Goal: Transaction & Acquisition: Purchase product/service

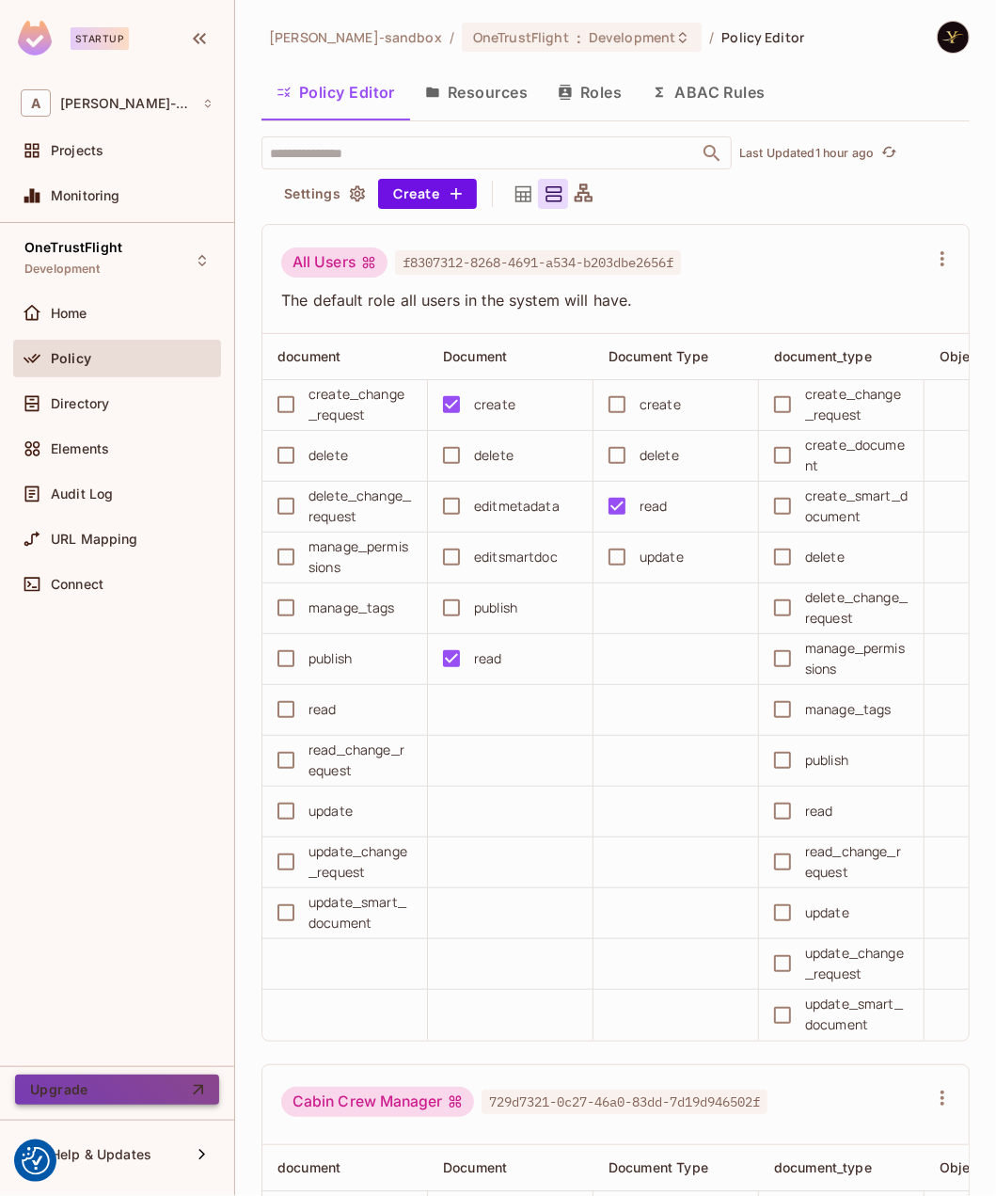
click at [132, 1089] on button "Upgrade" at bounding box center [117, 1089] width 204 height 30
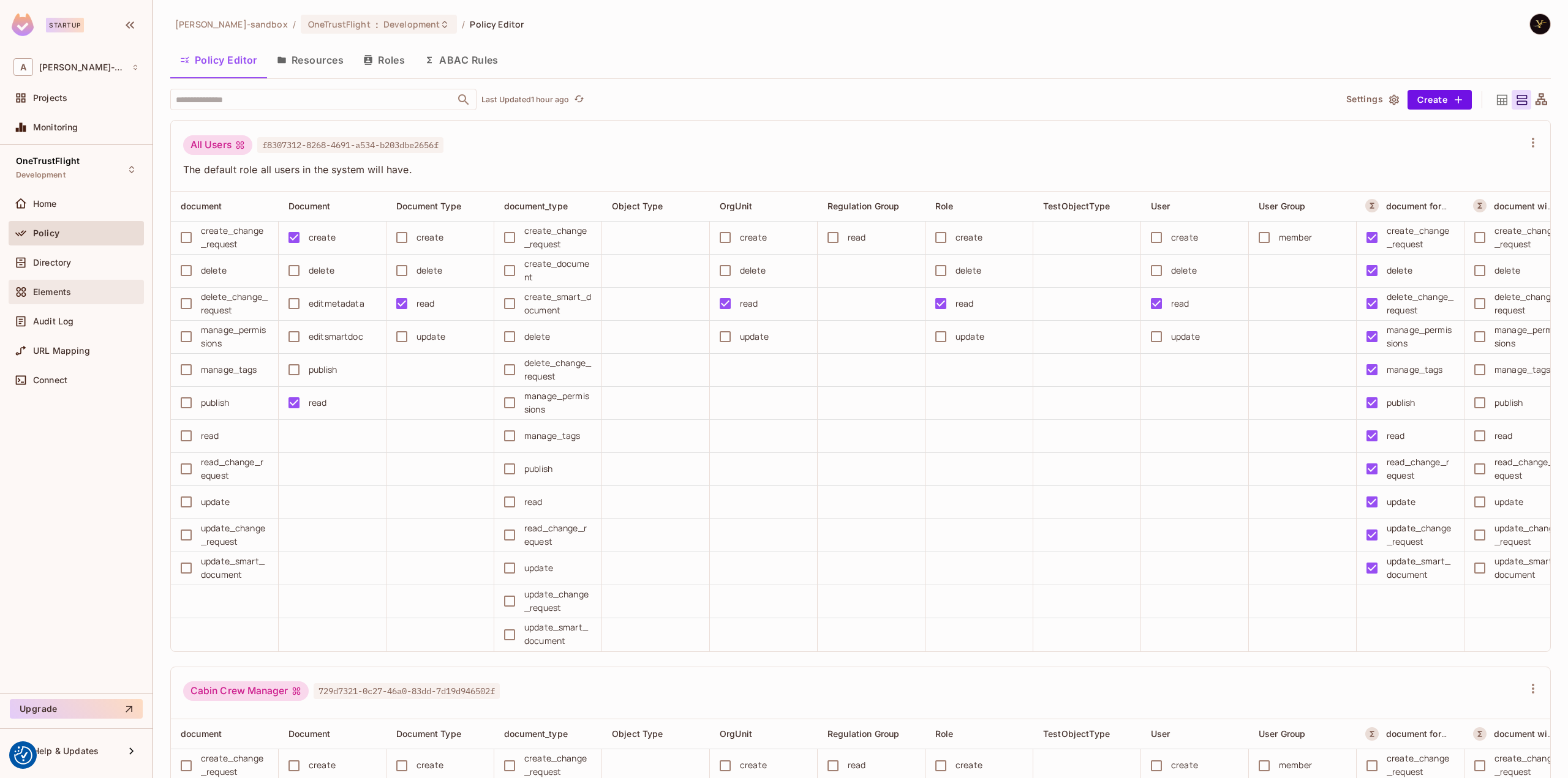
click at [61, 288] on span "Elements" at bounding box center [52, 291] width 38 height 10
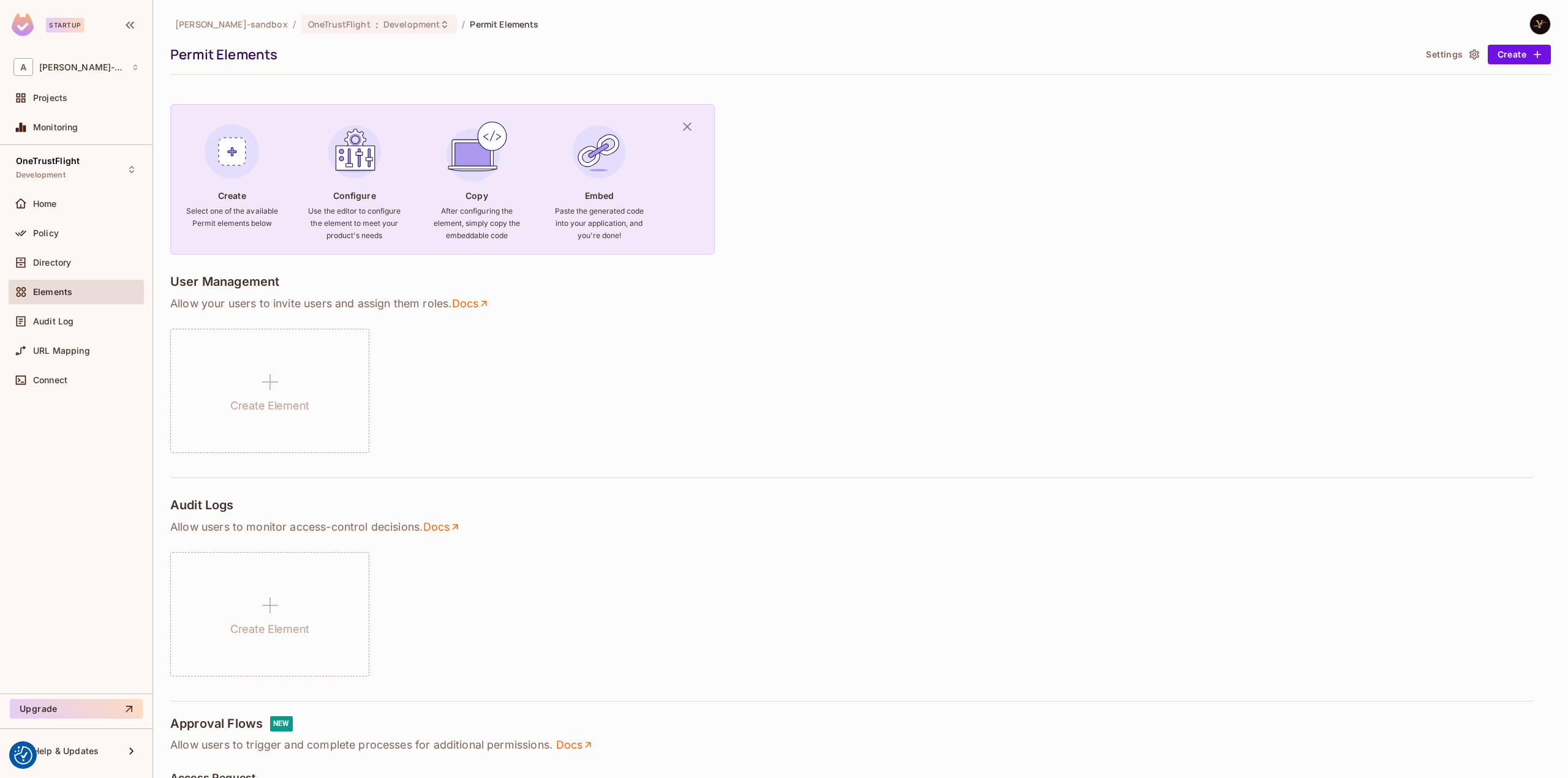
click at [77, 263] on div "Directory" at bounding box center [86, 262] width 106 height 10
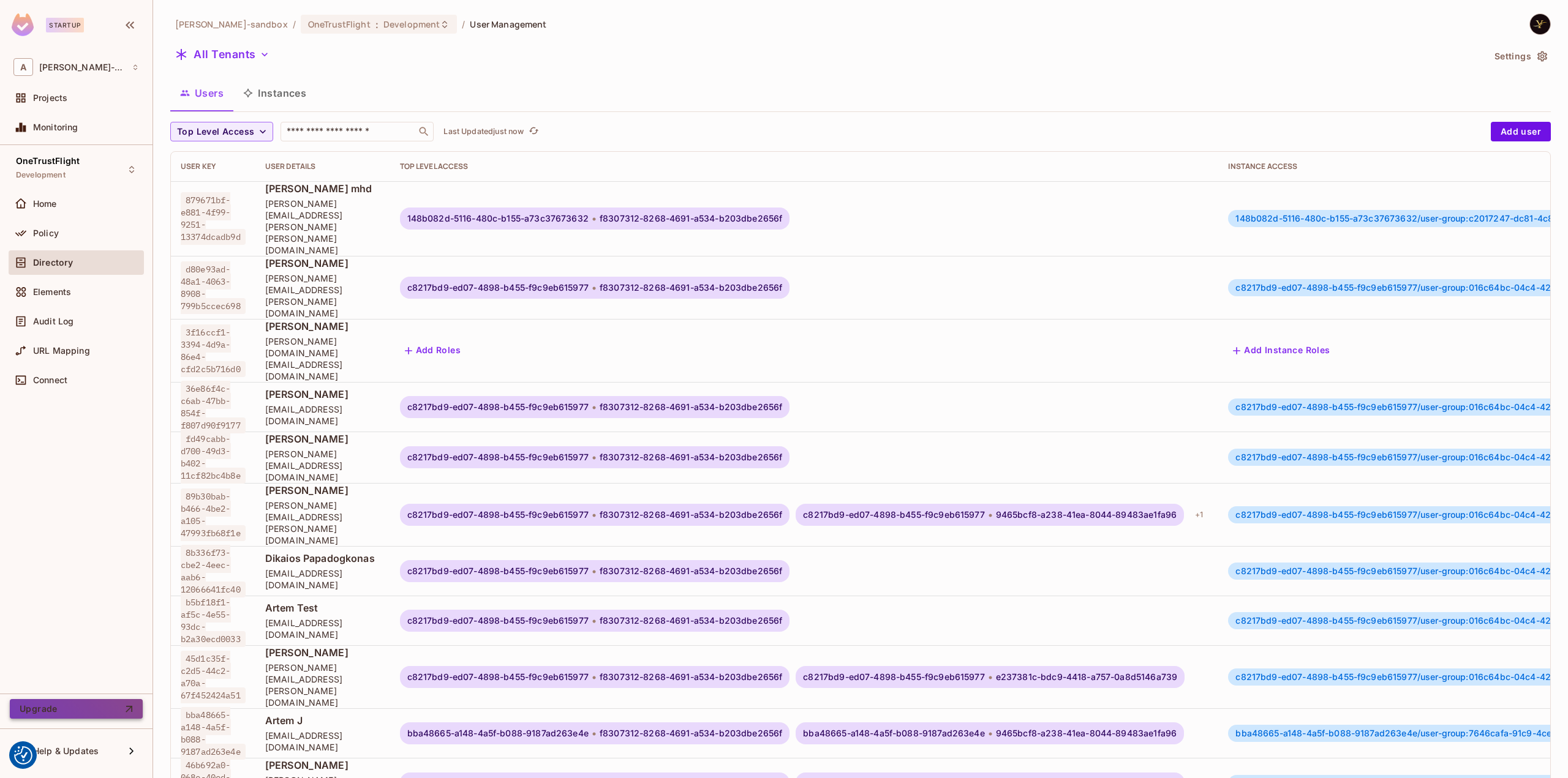
click at [72, 706] on button "Upgrade" at bounding box center [76, 708] width 133 height 20
click at [255, 53] on button "All Tenants" at bounding box center [223, 55] width 104 height 20
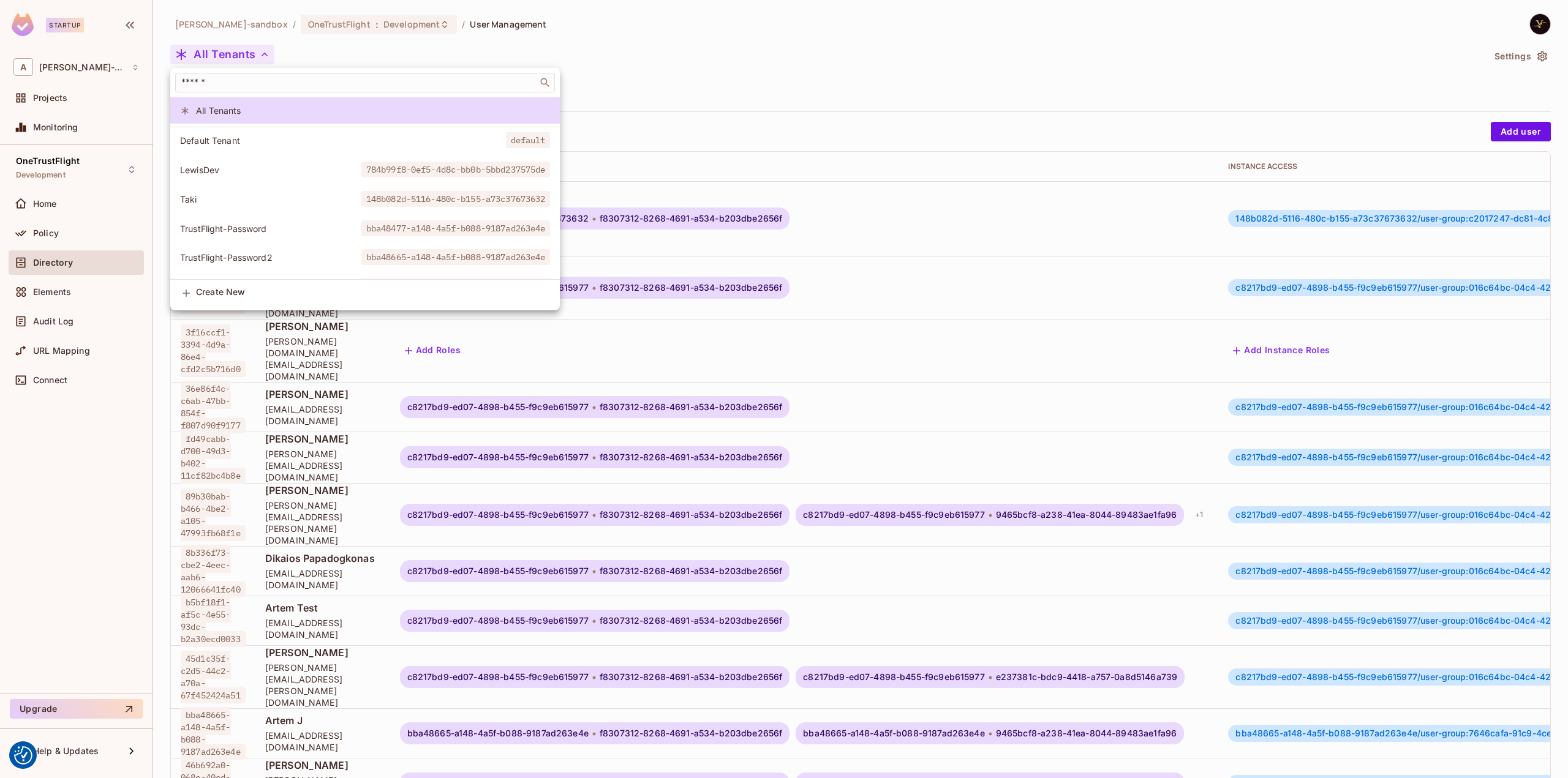
click at [255, 53] on div at bounding box center [784, 389] width 1568 height 778
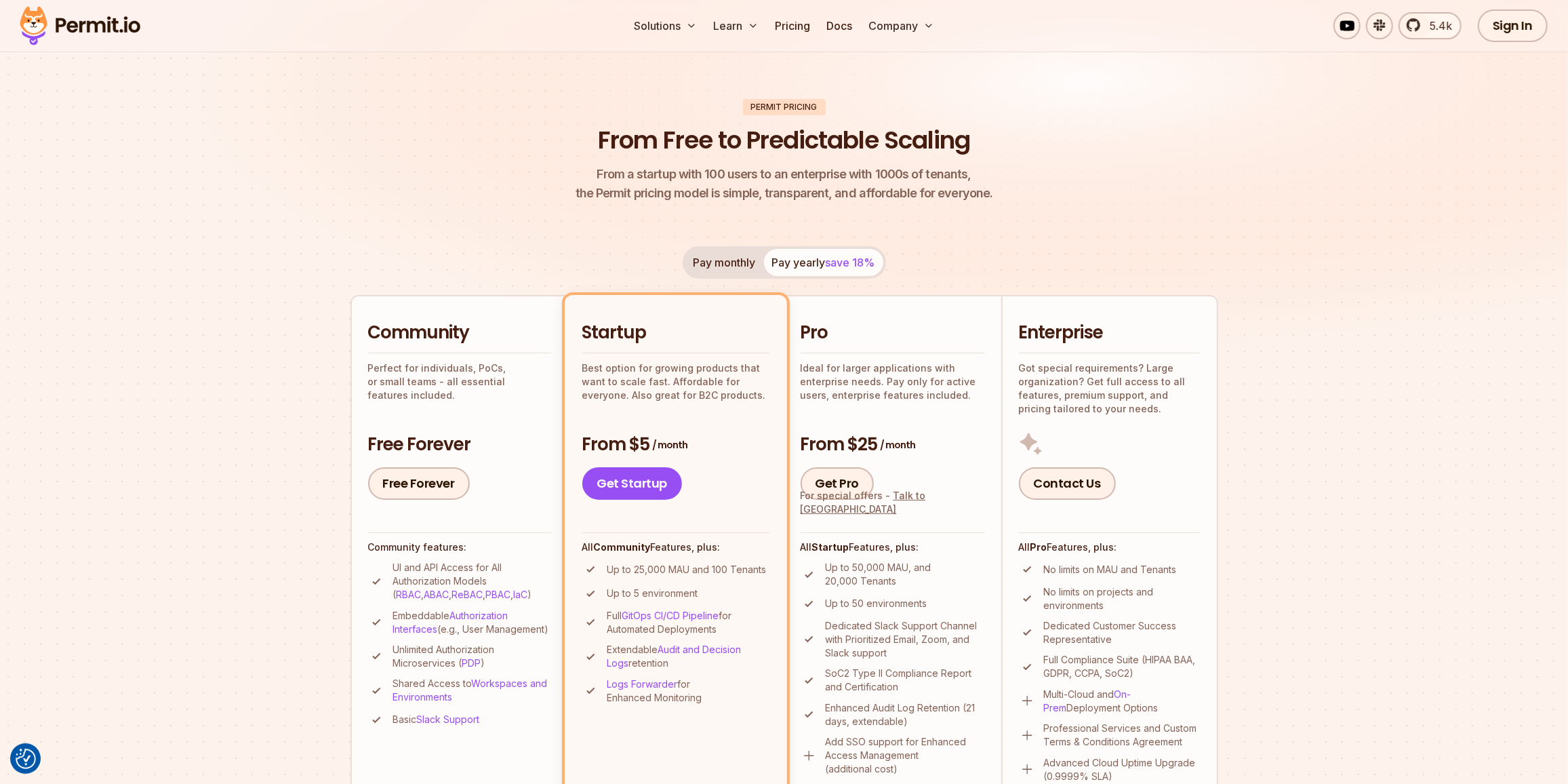
scroll to position [61, 0]
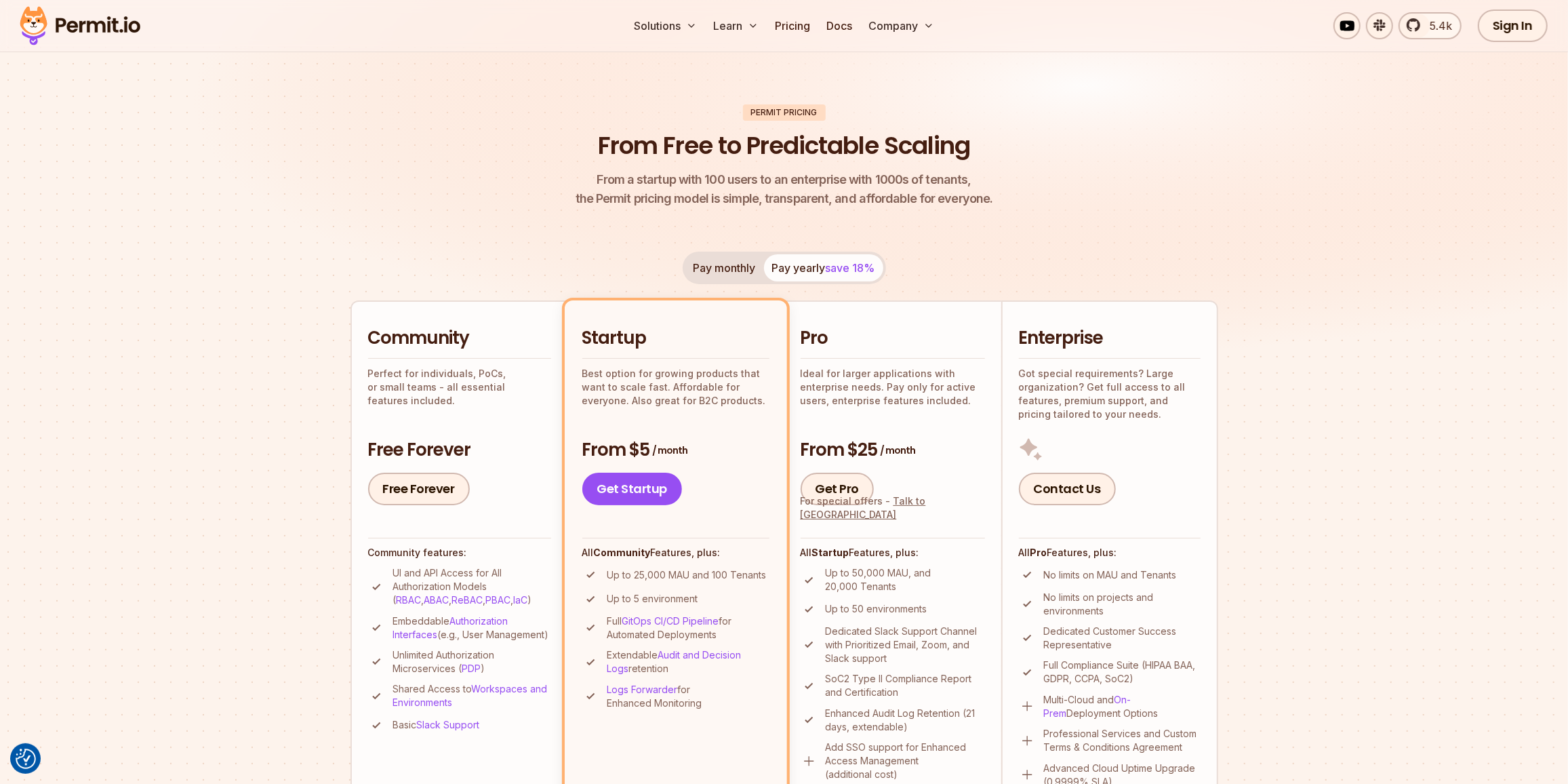
click at [847, 347] on h2 "Pro" at bounding box center [893, 339] width 184 height 24
click at [742, 272] on button "Pay monthly" at bounding box center [724, 268] width 79 height 27
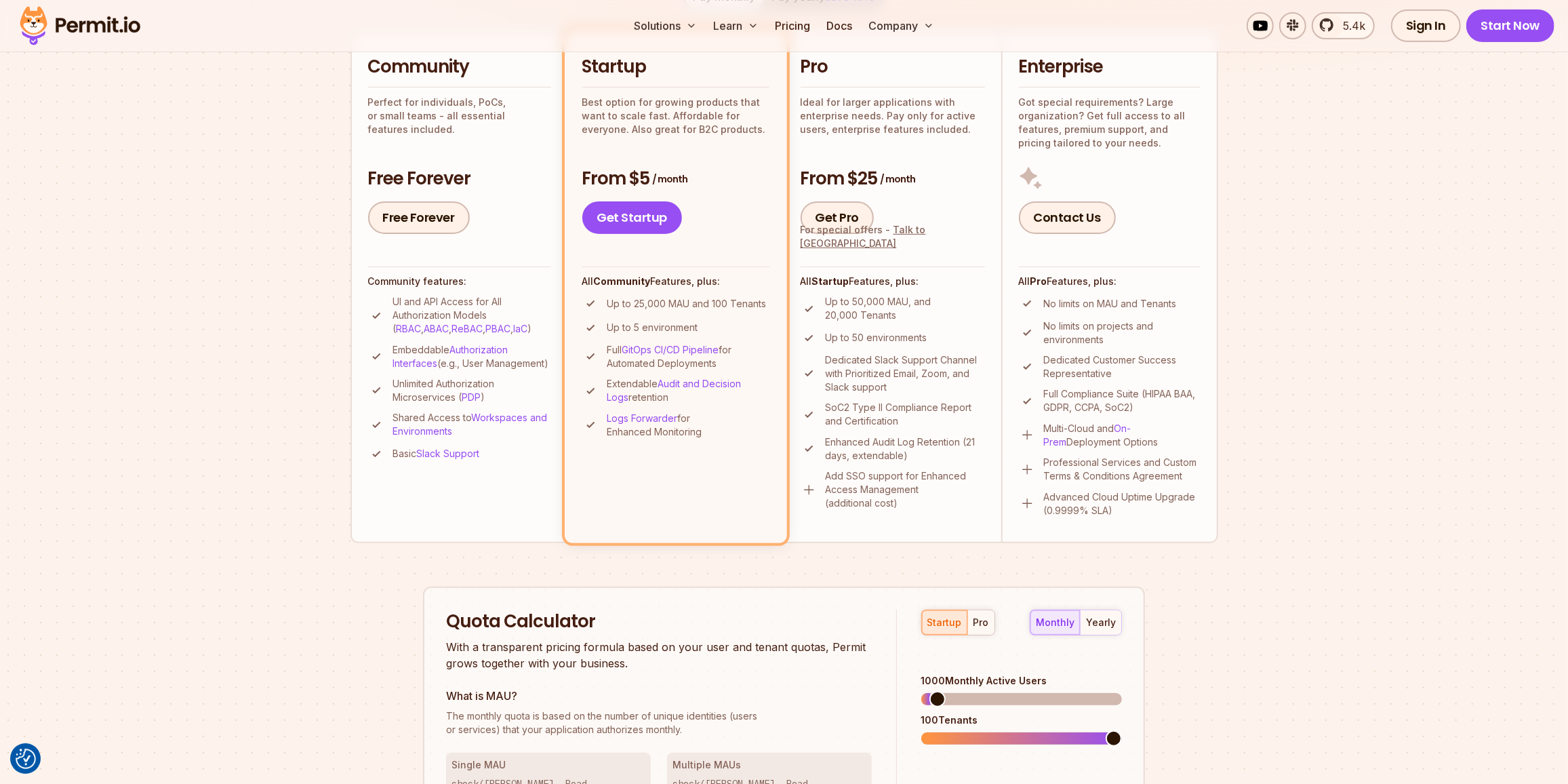
scroll to position [493, 0]
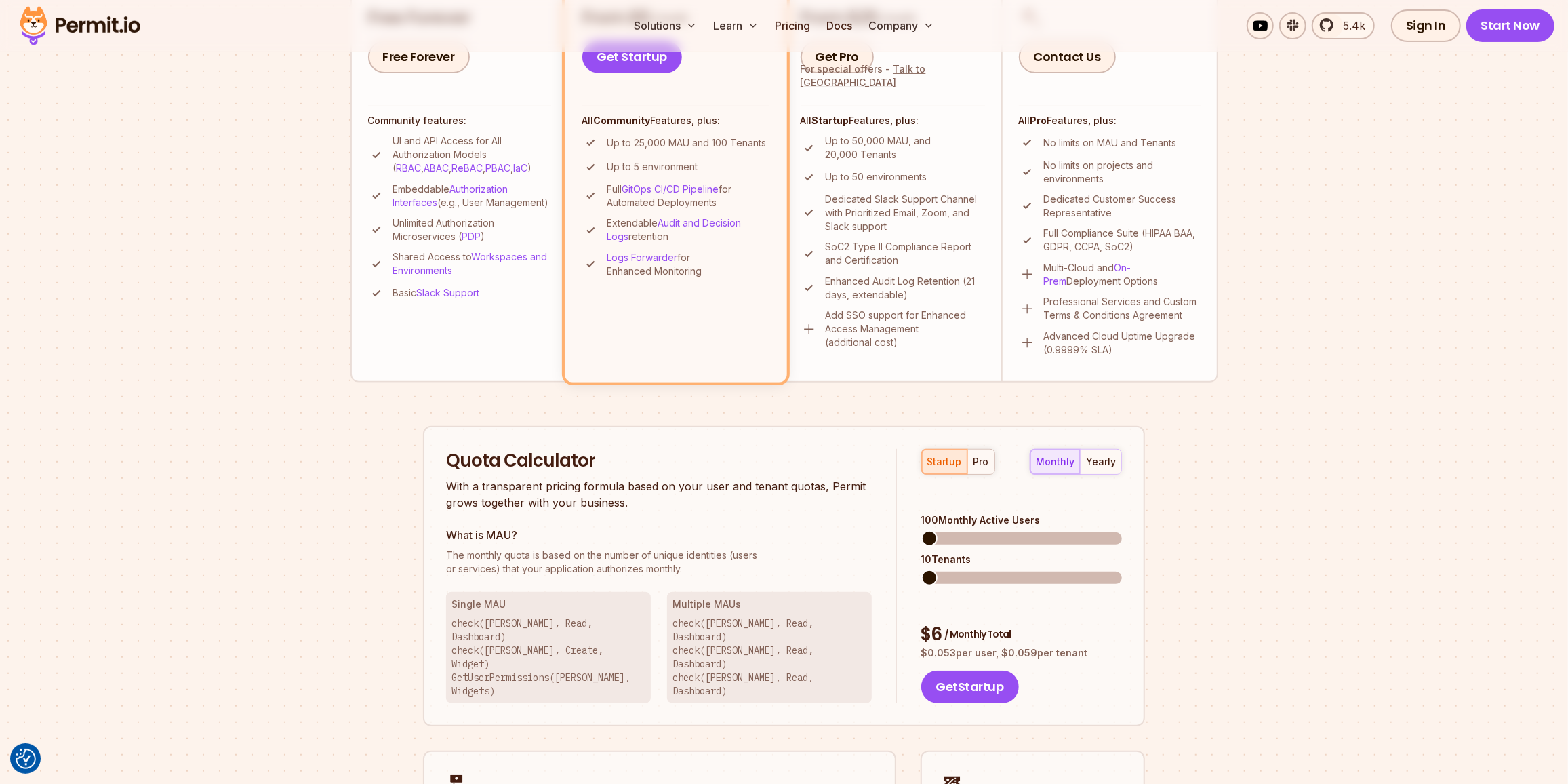
click at [922, 530] on span at bounding box center [930, 538] width 17 height 17
click at [945, 463] on div "startup pro" at bounding box center [958, 462] width 74 height 26
click at [922, 530] on span at bounding box center [930, 538] width 17 height 17
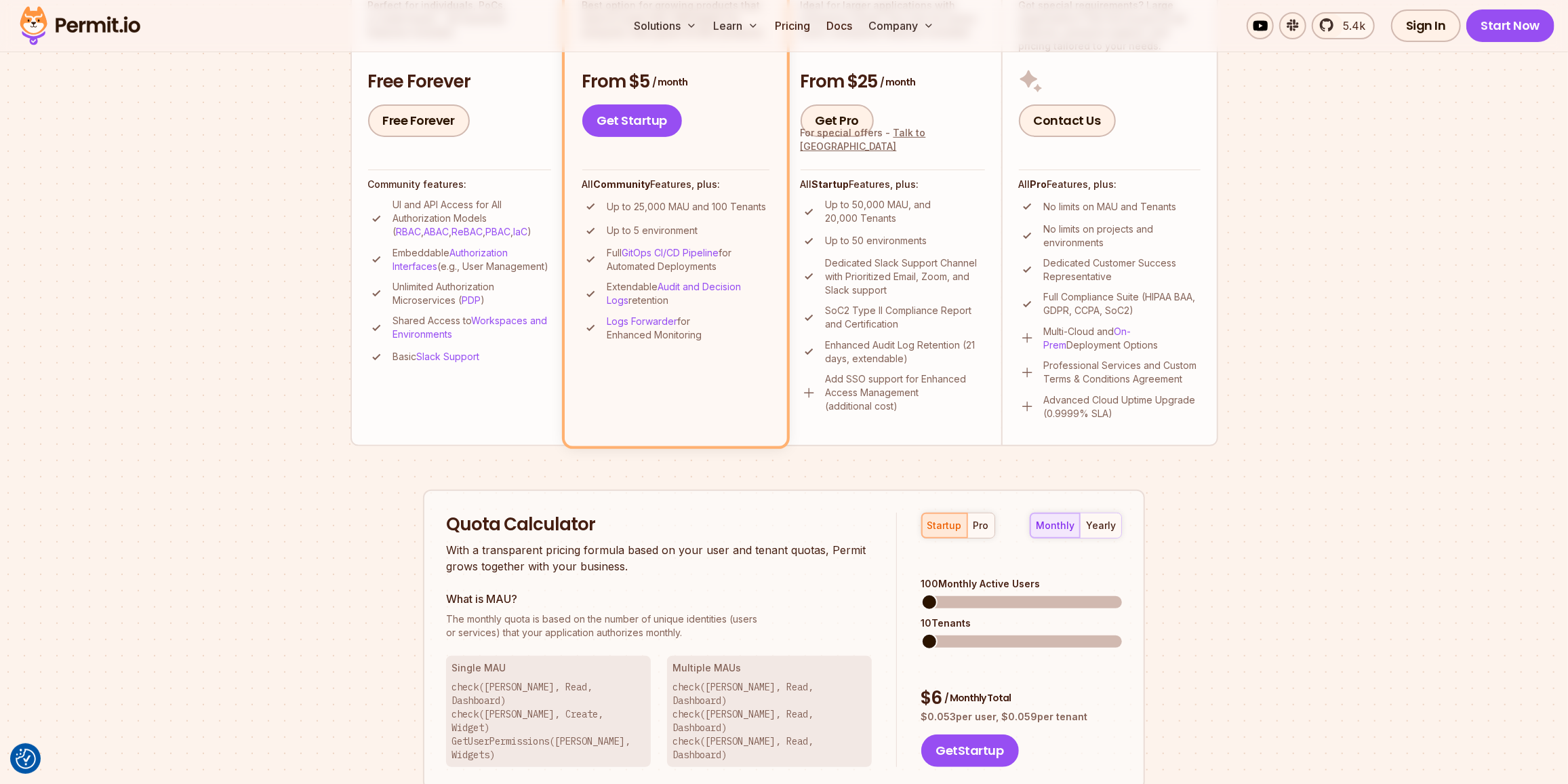
scroll to position [308, 0]
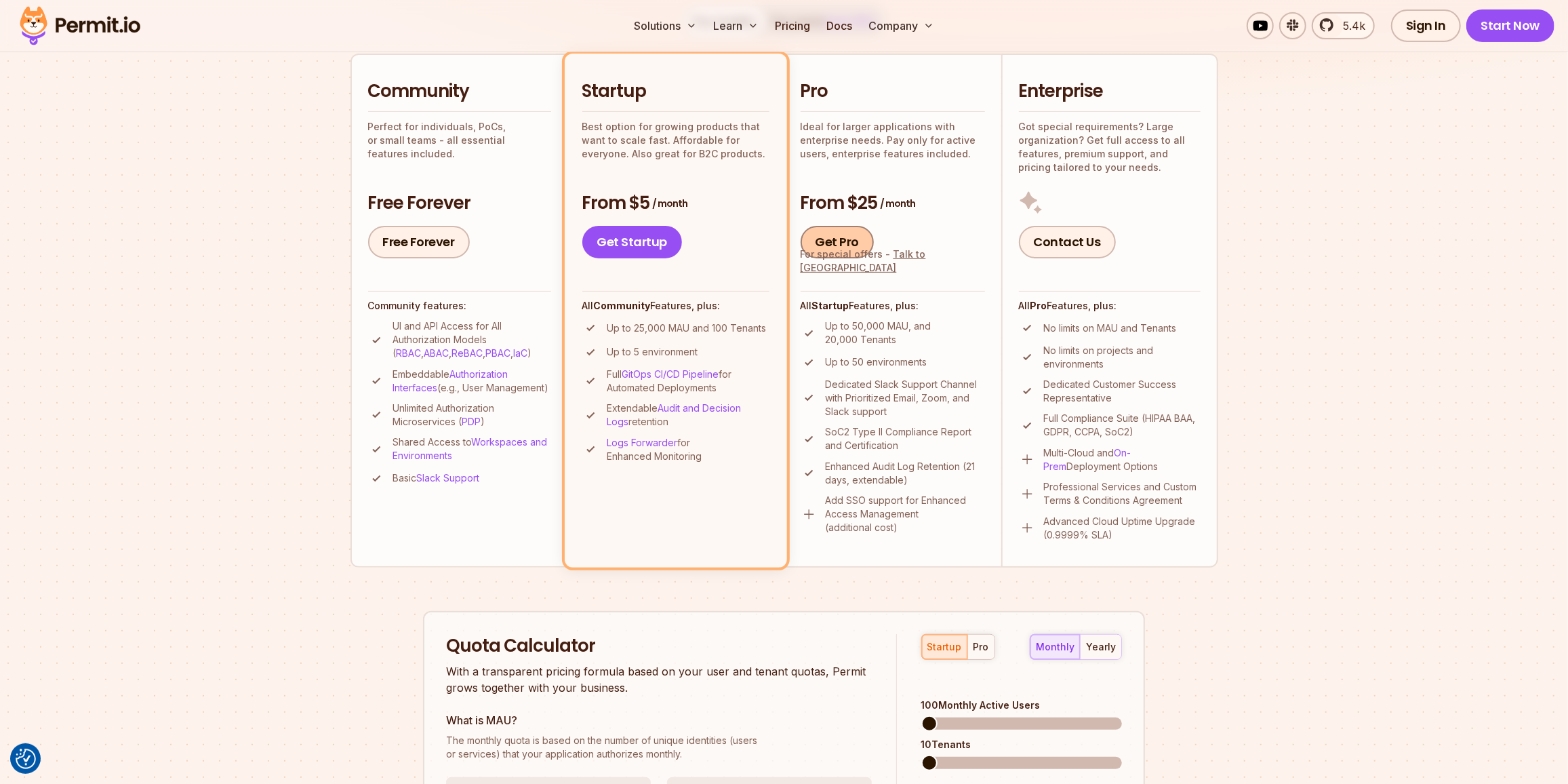
click at [829, 239] on link "Get Pro" at bounding box center [837, 241] width 74 height 32
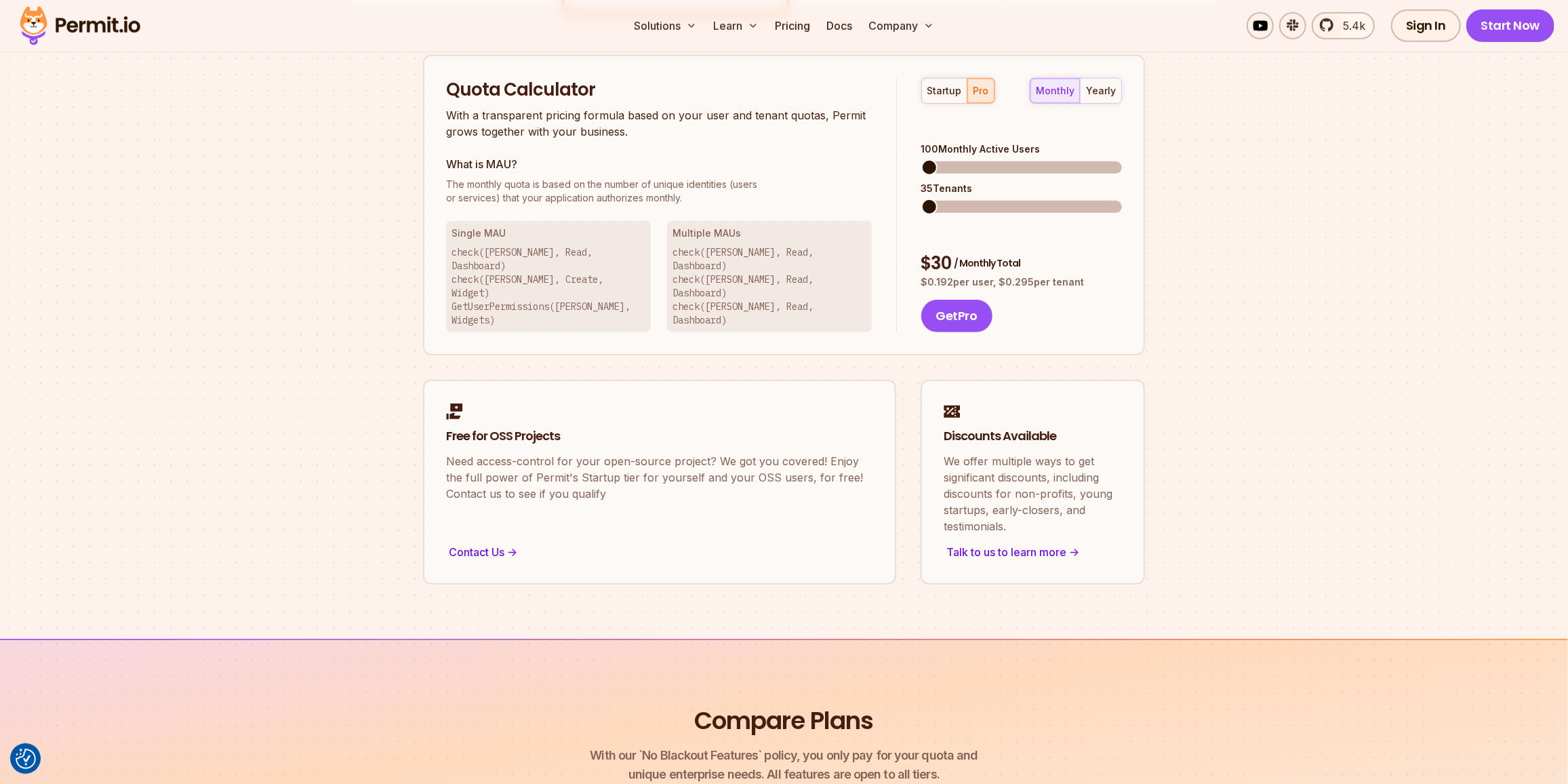
scroll to position [865, 0]
click at [973, 181] on div "35 Tenants" at bounding box center [1022, 187] width 200 height 14
click at [934, 159] on span at bounding box center [930, 166] width 17 height 17
click at [922, 159] on span at bounding box center [930, 166] width 17 height 17
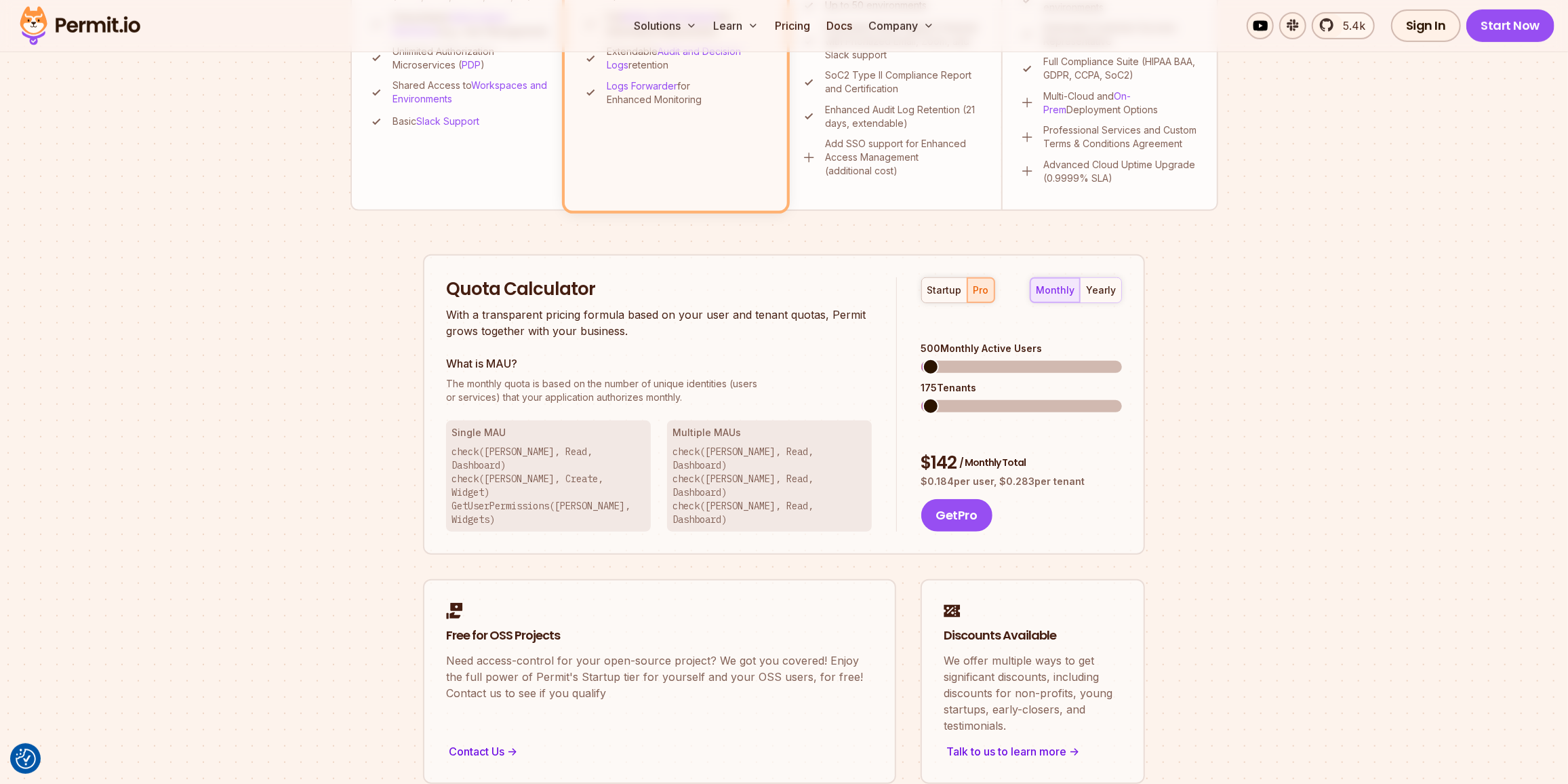
scroll to position [618, 0]
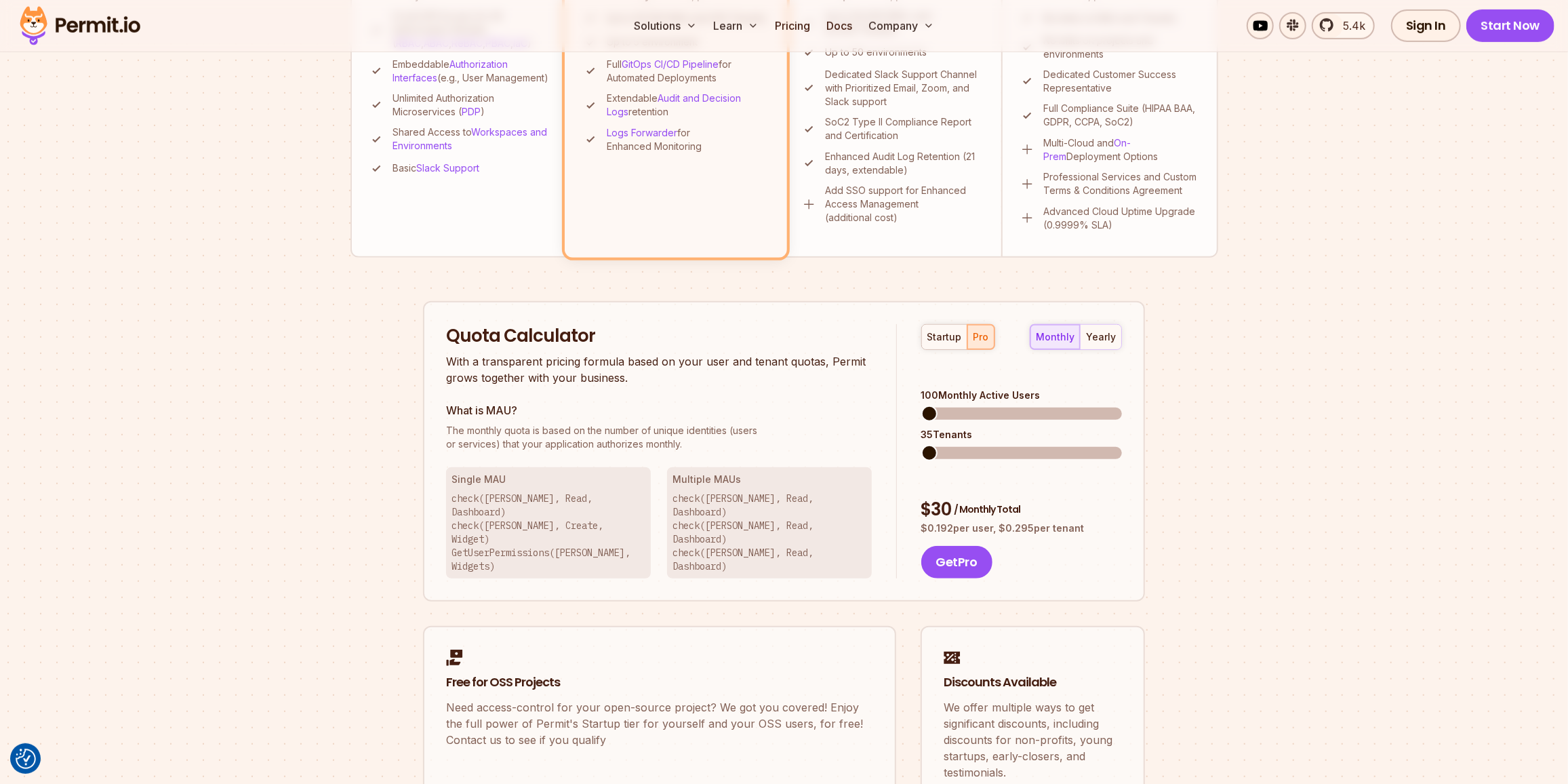
click at [922, 406] on span at bounding box center [930, 414] width 17 height 17
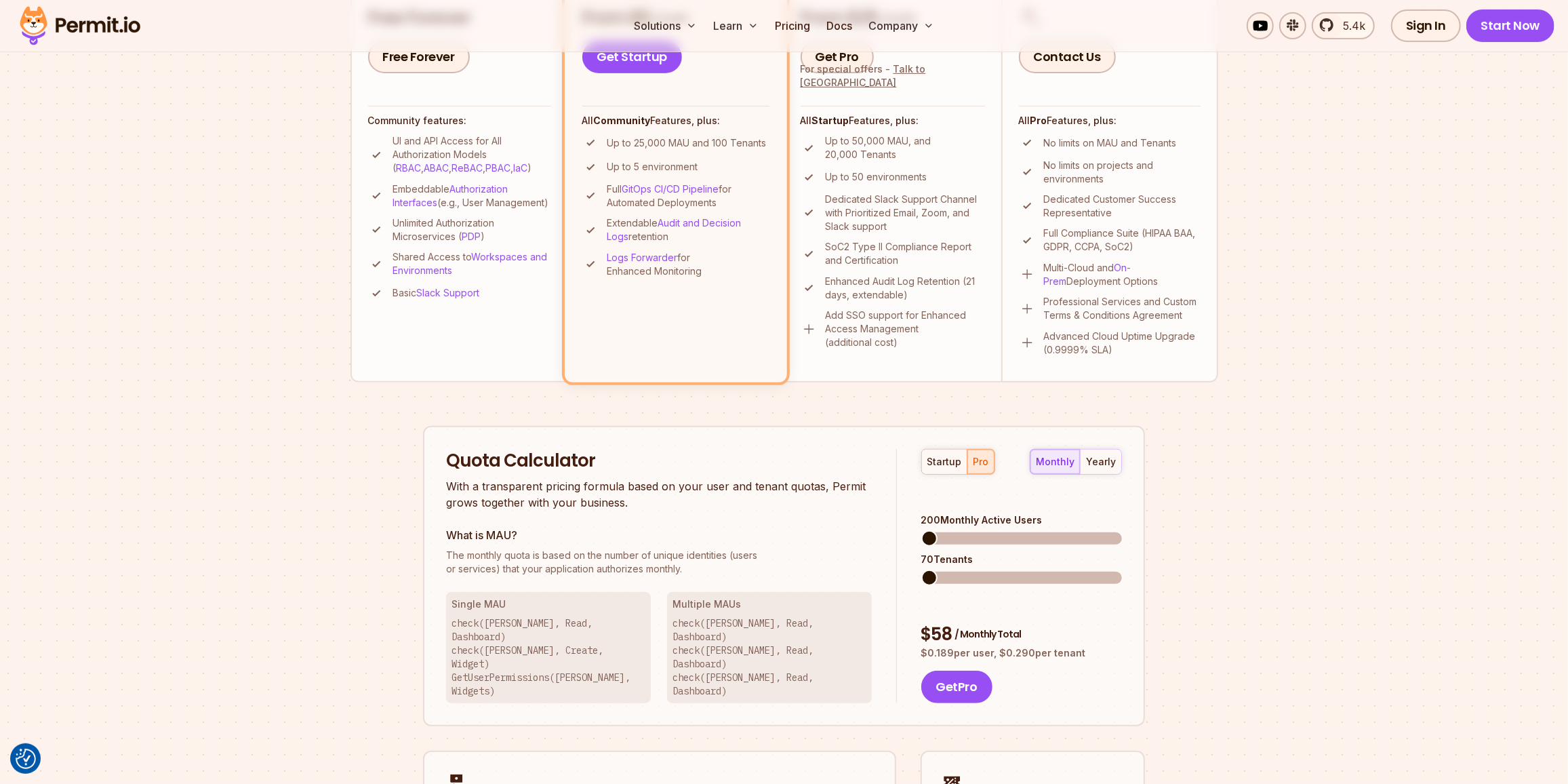
scroll to position [616, 0]
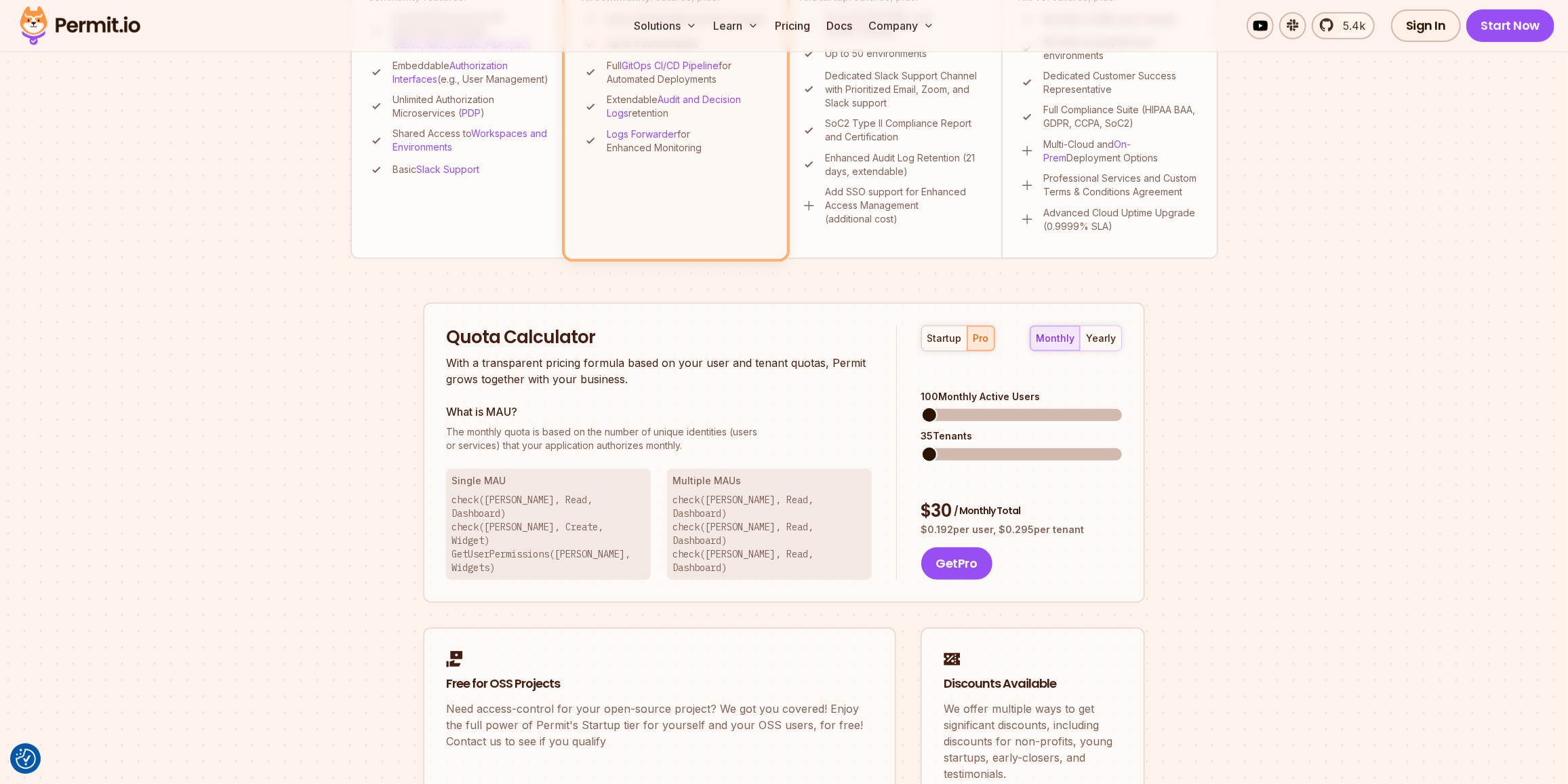
click at [1020, 390] on div "100 Monthly Active Users" at bounding box center [1022, 396] width 200 height 14
click at [922, 407] on span at bounding box center [930, 415] width 17 height 17
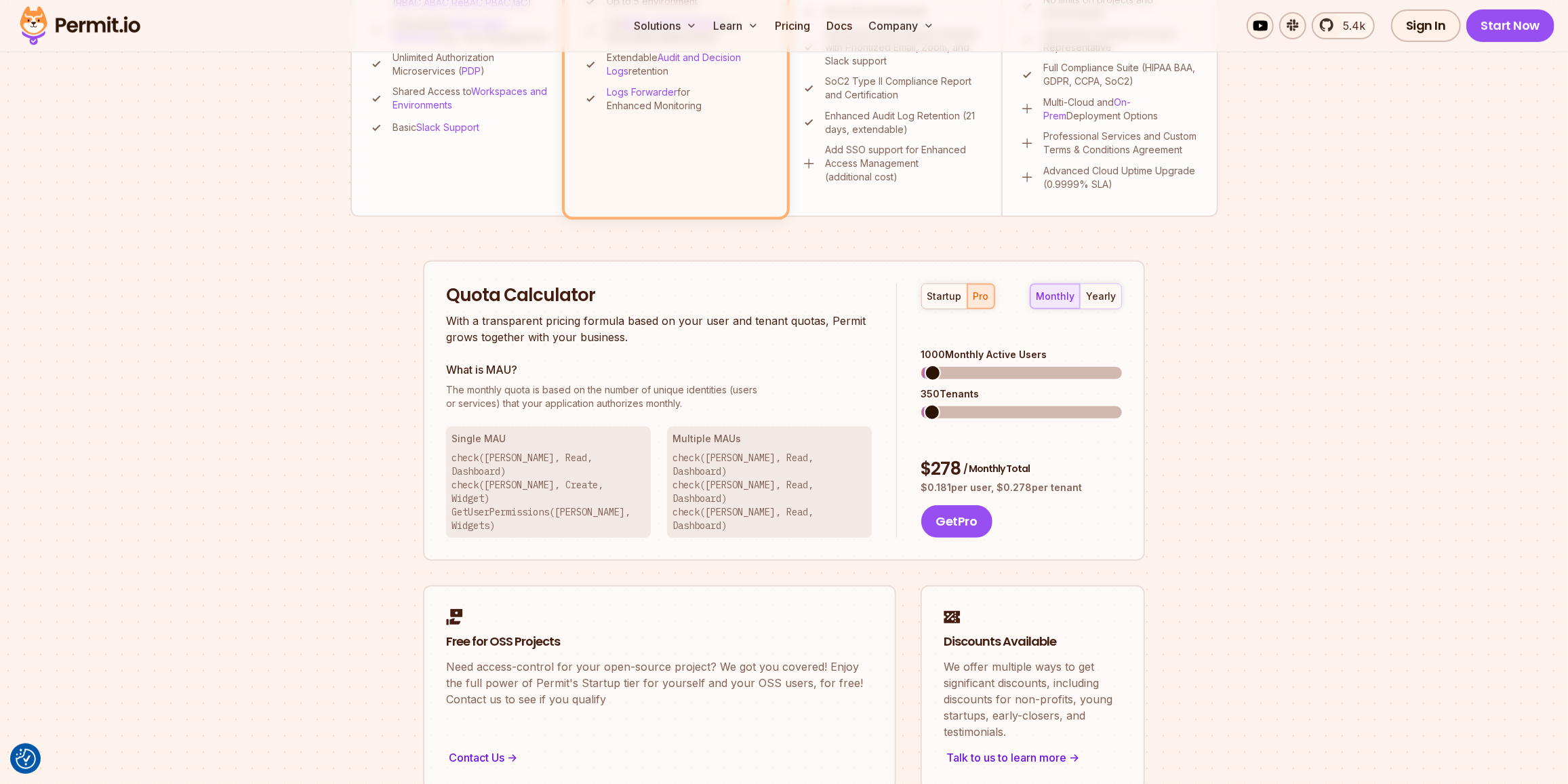
scroll to position [677, 0]
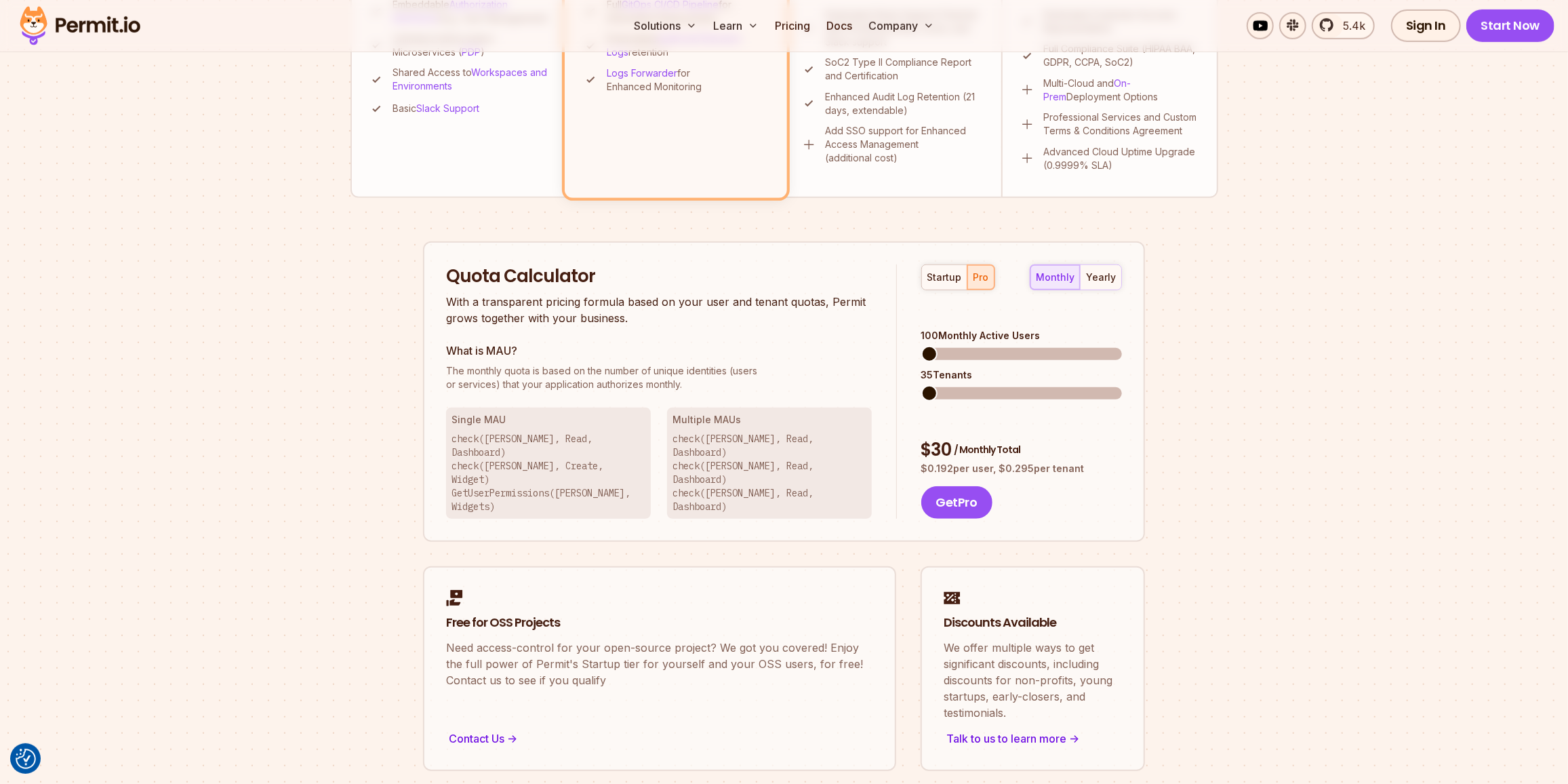
click at [922, 346] on span at bounding box center [930, 354] width 17 height 17
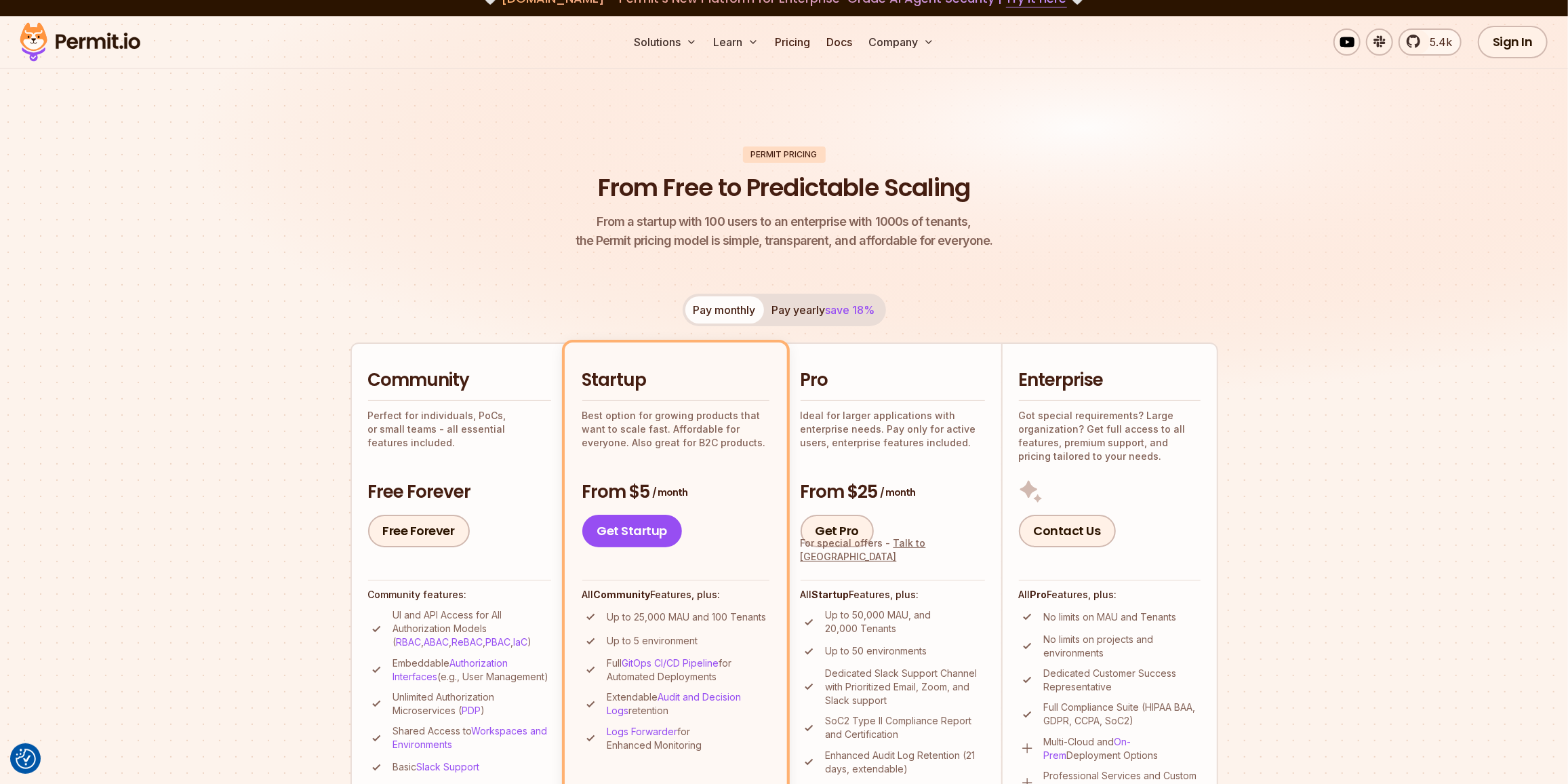
scroll to position [0, 0]
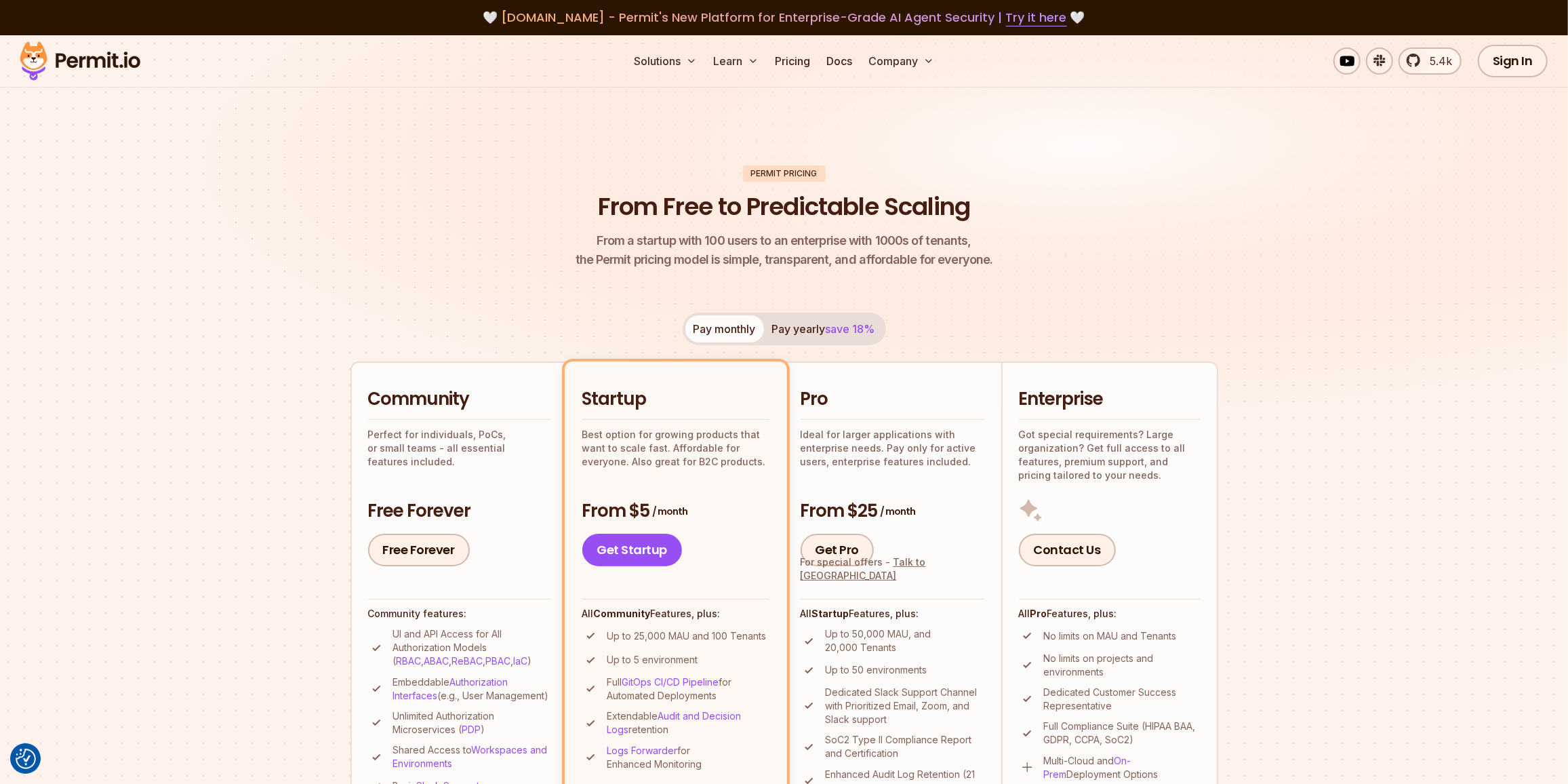
click at [798, 324] on button "Pay yearly save 18%" at bounding box center [824, 329] width 120 height 27
click at [738, 323] on button "Pay monthly" at bounding box center [724, 329] width 79 height 27
click at [798, 326] on button "Pay yearly save 18%" at bounding box center [824, 329] width 120 height 27
click at [712, 326] on button "Pay monthly" at bounding box center [724, 329] width 79 height 27
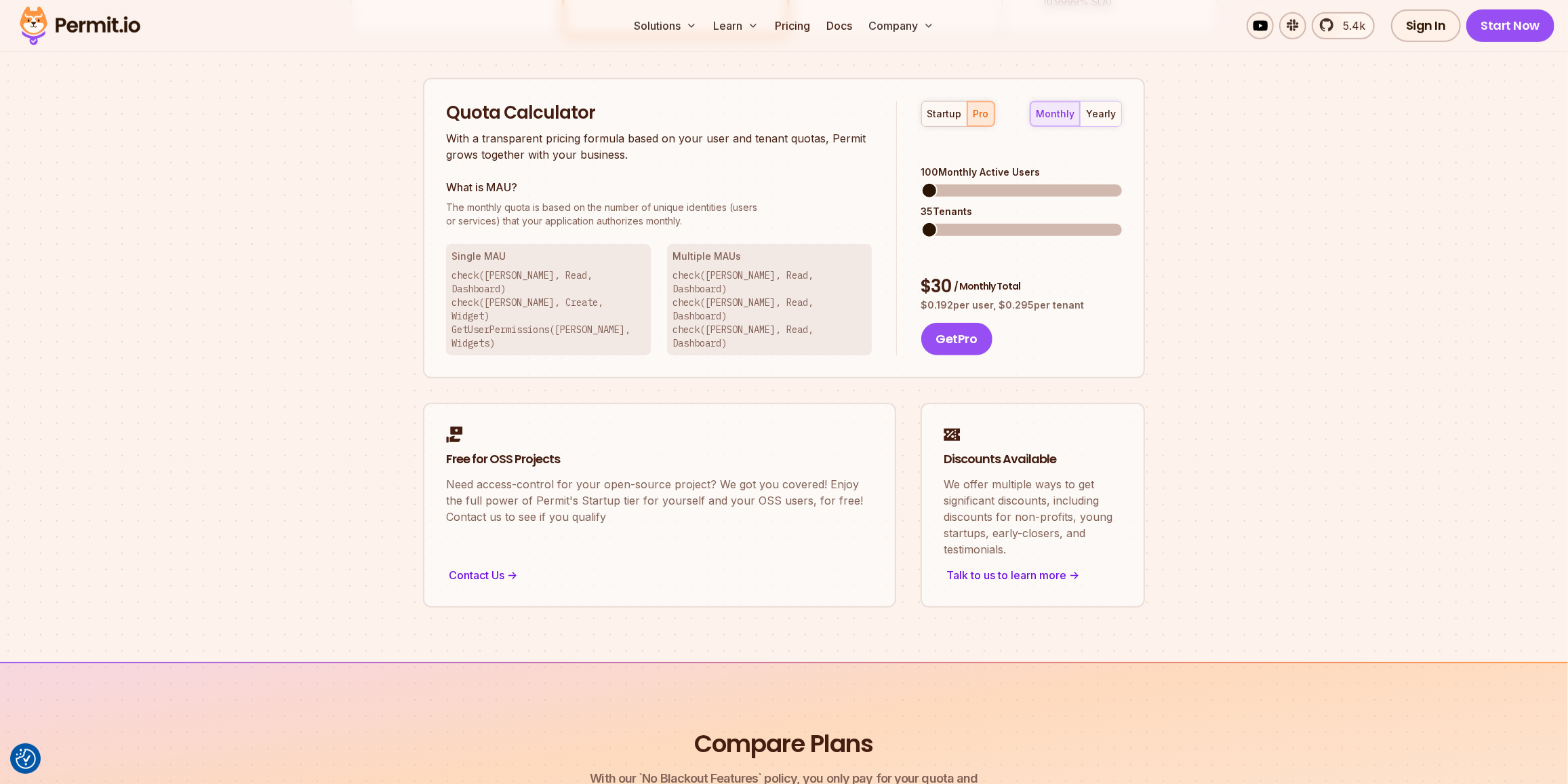
scroll to position [616, 0]
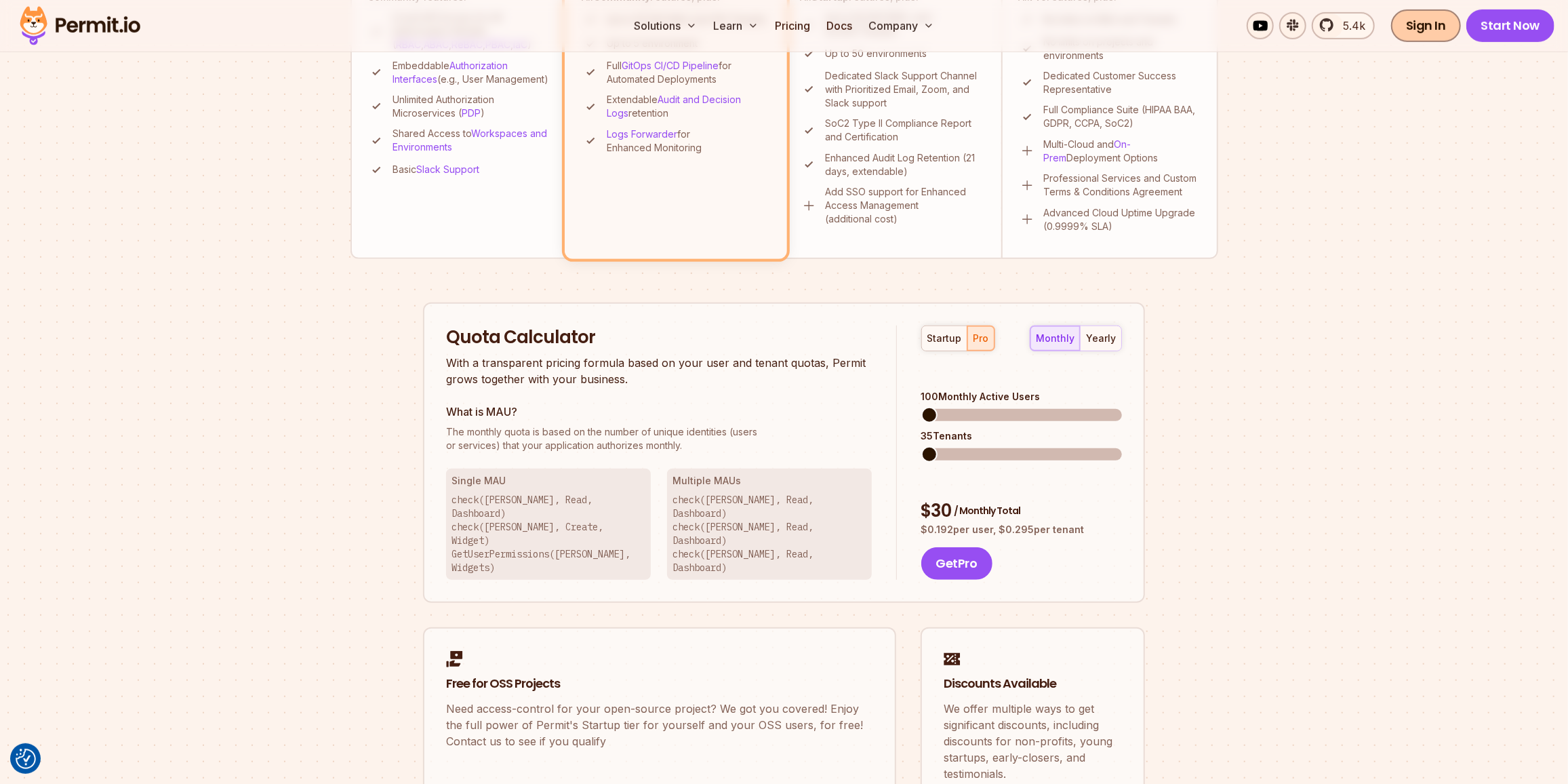
click at [1430, 26] on link "Sign In" at bounding box center [1426, 25] width 70 height 32
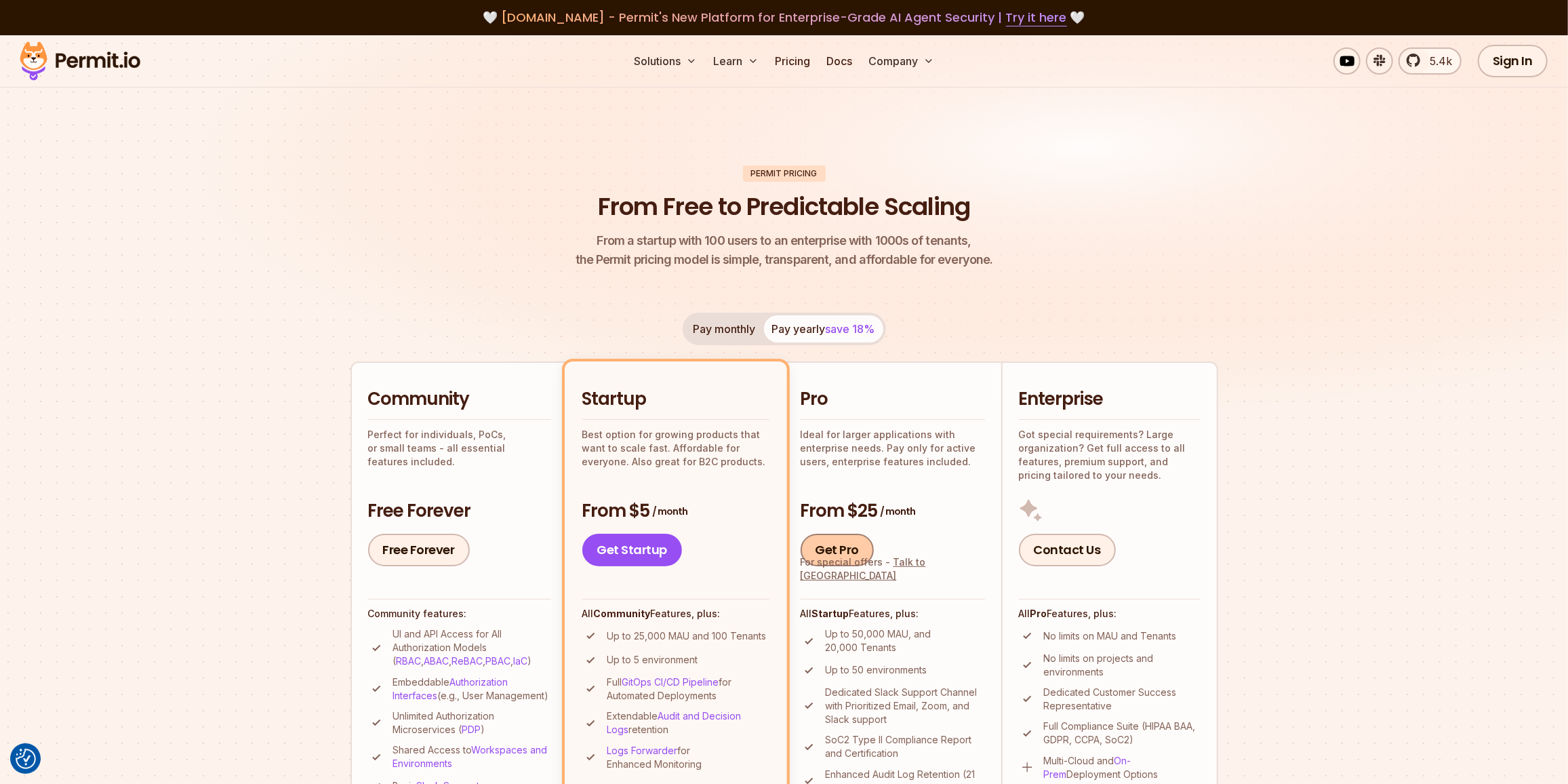
click at [837, 550] on link "Get Pro" at bounding box center [837, 549] width 74 height 32
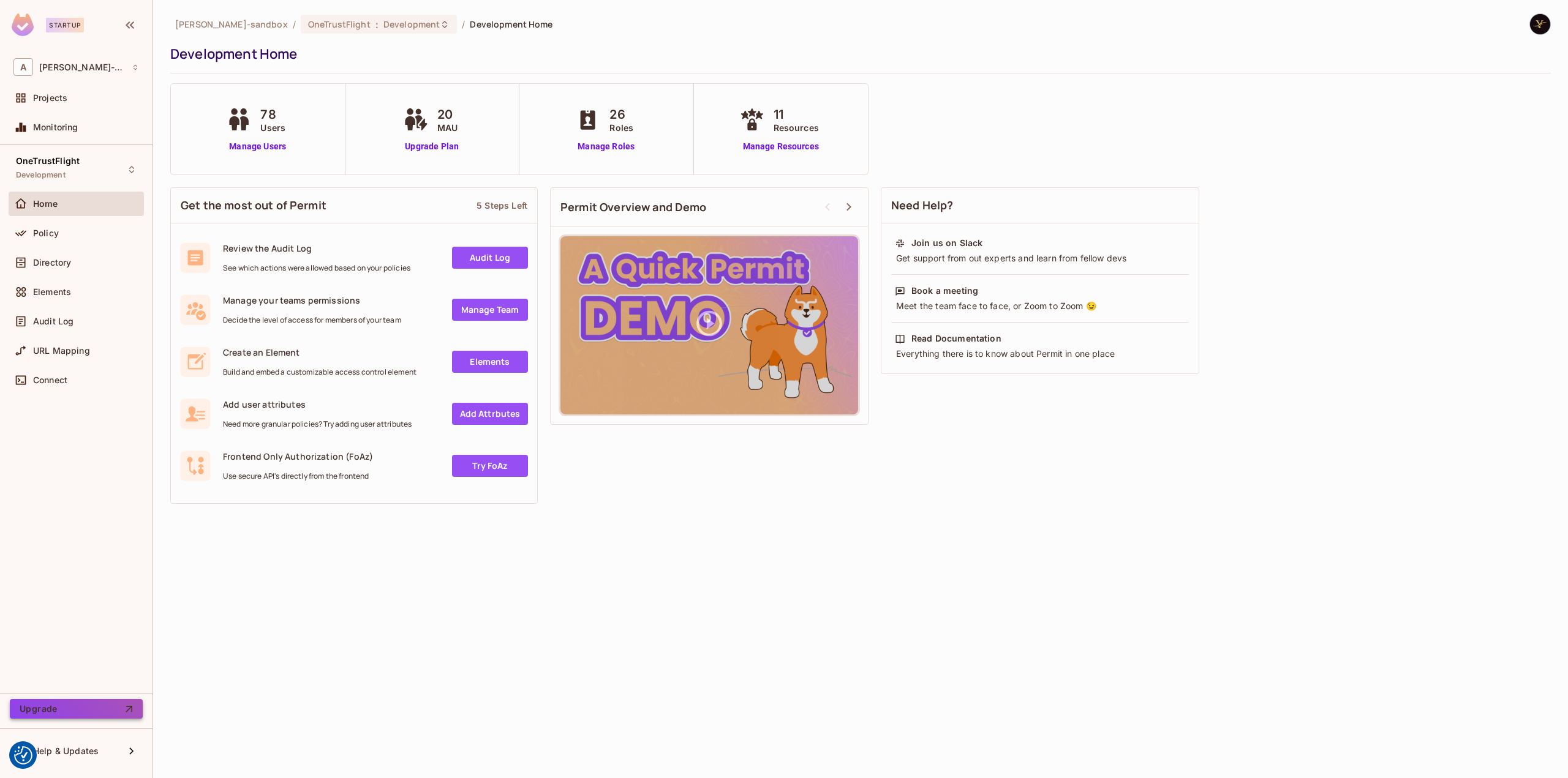
click at [109, 710] on button "Upgrade" at bounding box center [76, 708] width 133 height 20
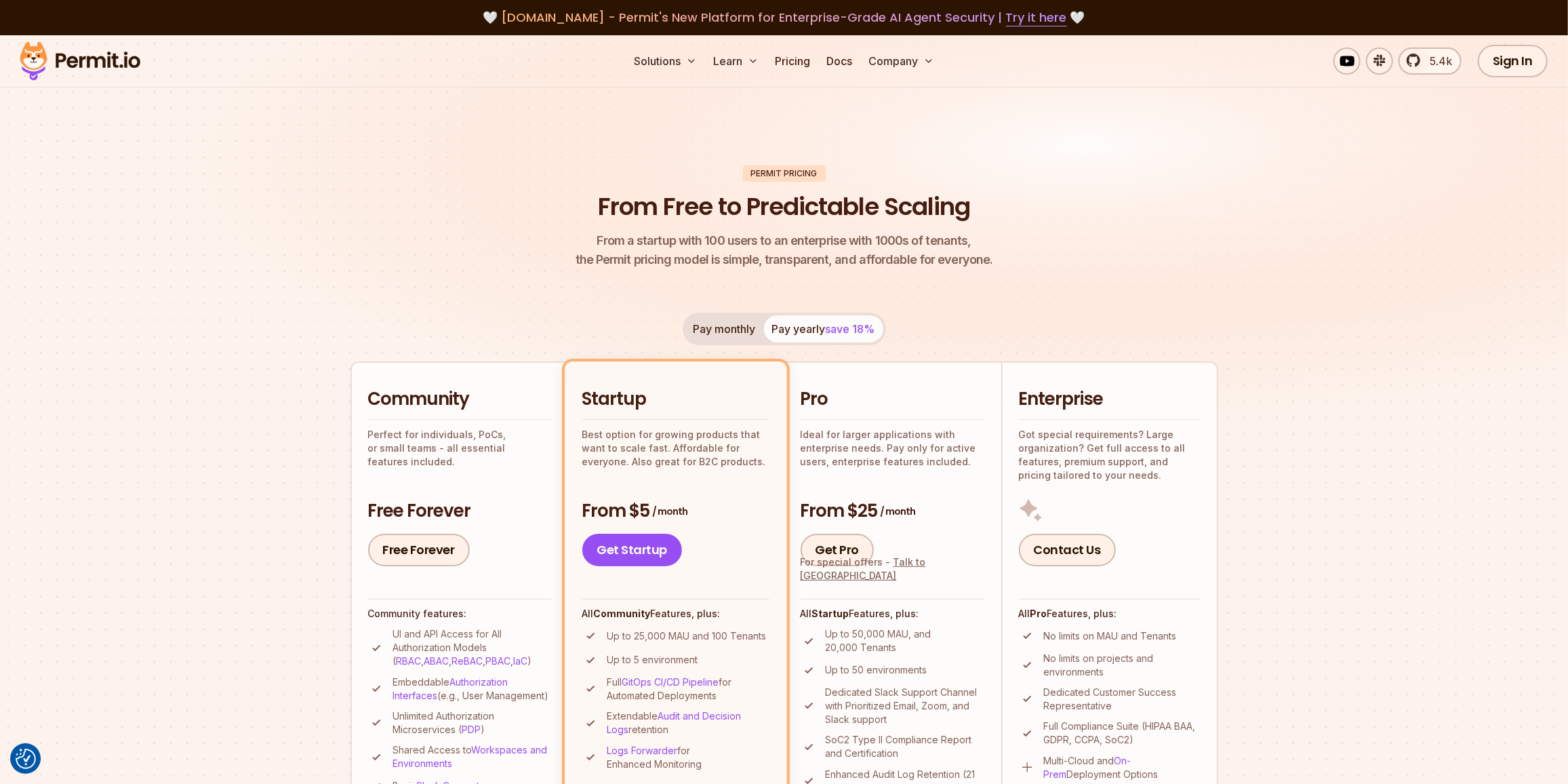
click at [866, 428] on p "Ideal for larger applications with enterprise needs. Pay only for active users,…" at bounding box center [893, 448] width 184 height 40
click at [824, 548] on link "Get Pro" at bounding box center [837, 549] width 74 height 32
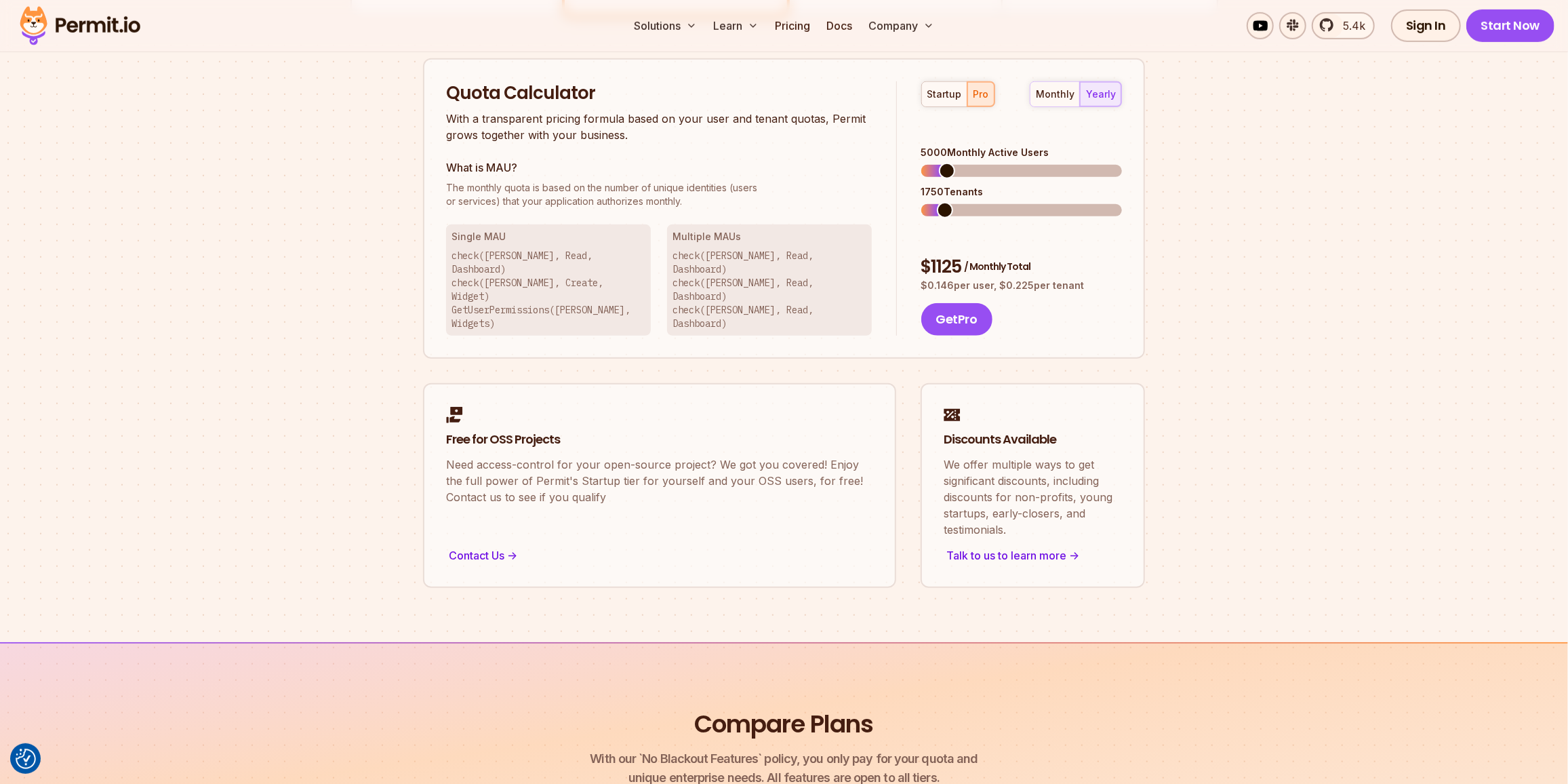
scroll to position [865, 0]
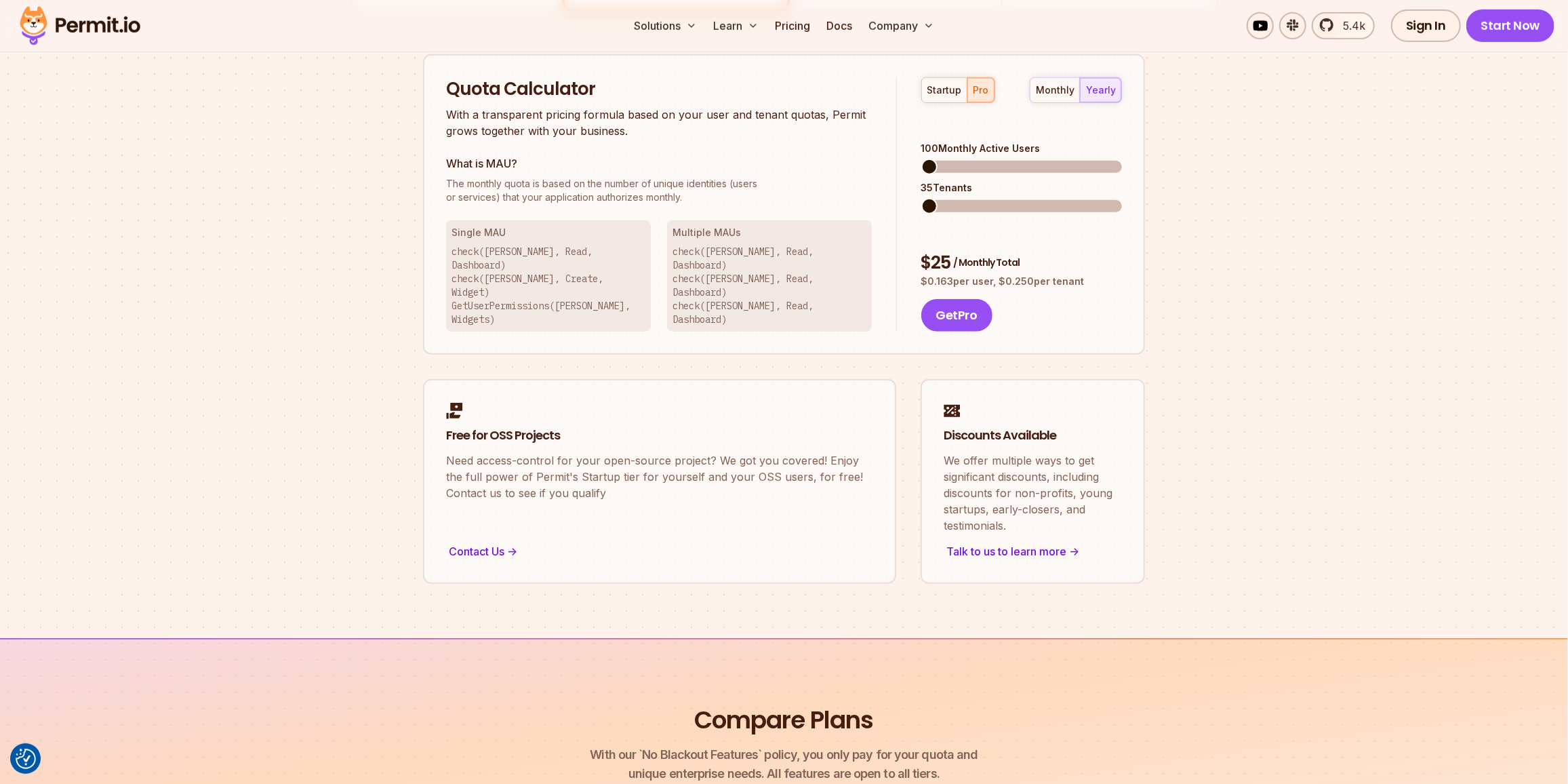
click at [922, 159] on span at bounding box center [930, 166] width 17 height 17
click at [958, 299] on button "Get Pro" at bounding box center [957, 315] width 71 height 32
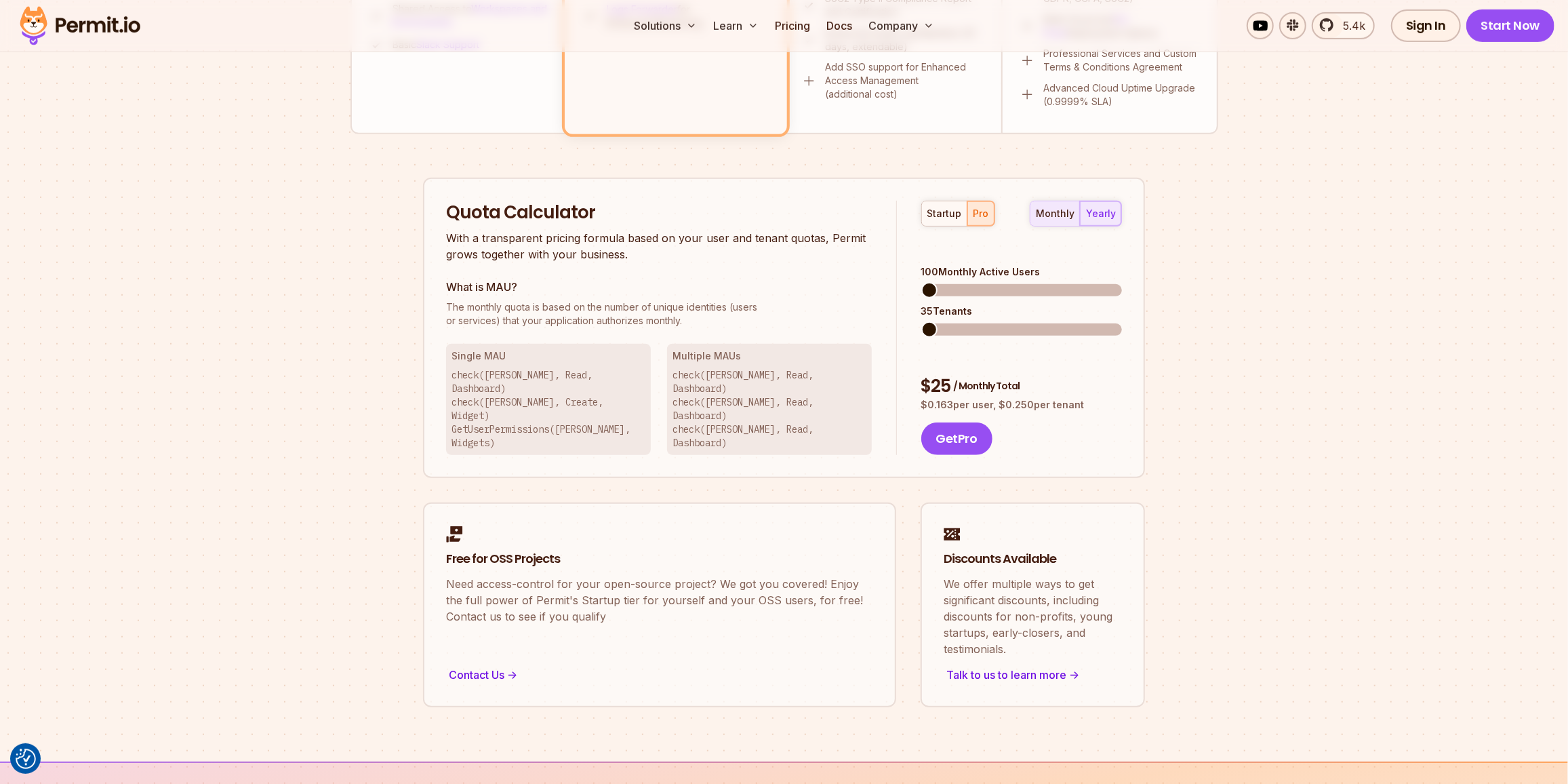
click at [1074, 214] on div "monthly" at bounding box center [1056, 213] width 39 height 14
click at [1093, 210] on div "yearly" at bounding box center [1100, 213] width 30 height 14
click at [1069, 207] on div "monthly" at bounding box center [1056, 213] width 39 height 14
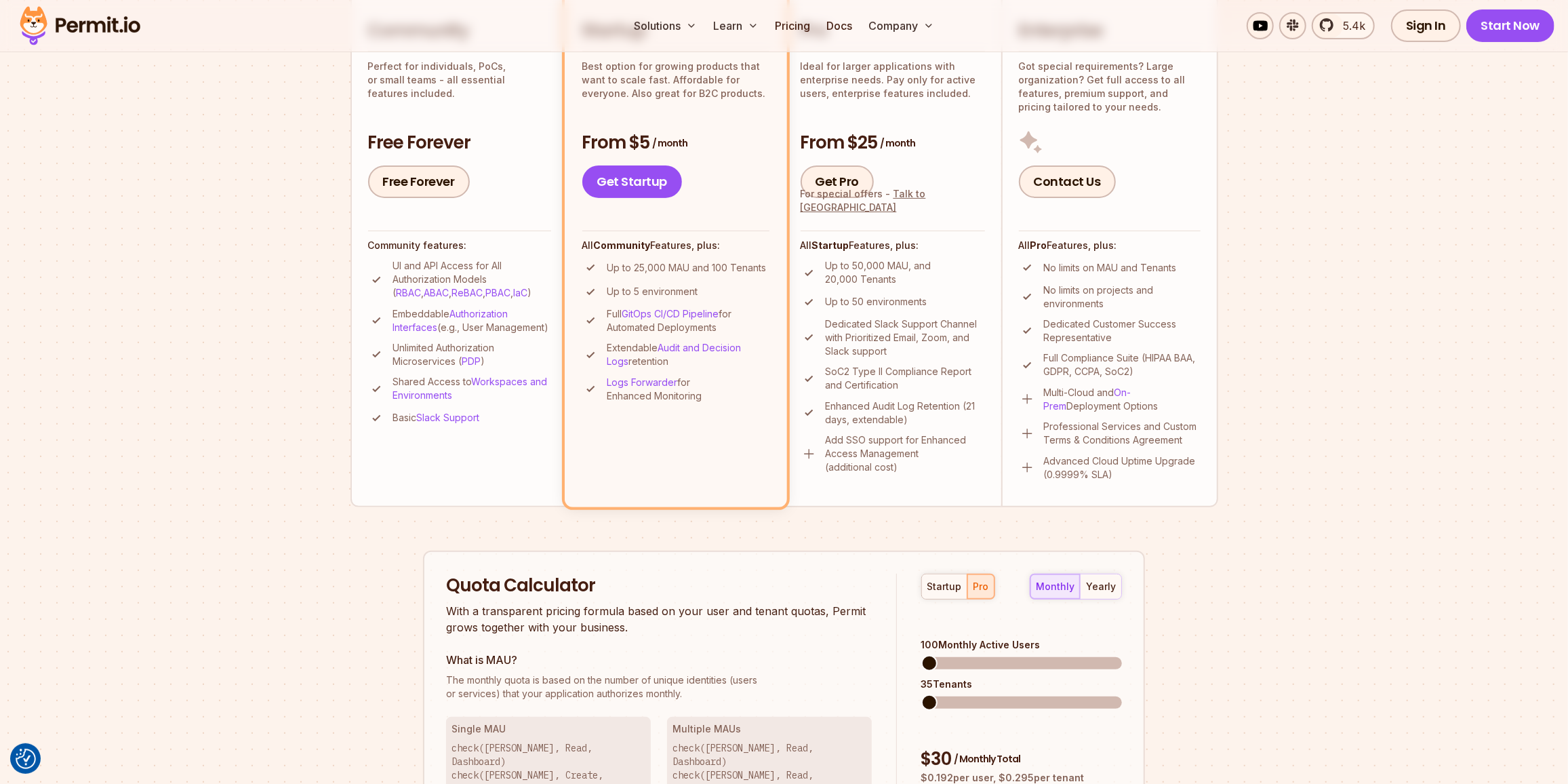
scroll to position [309, 0]
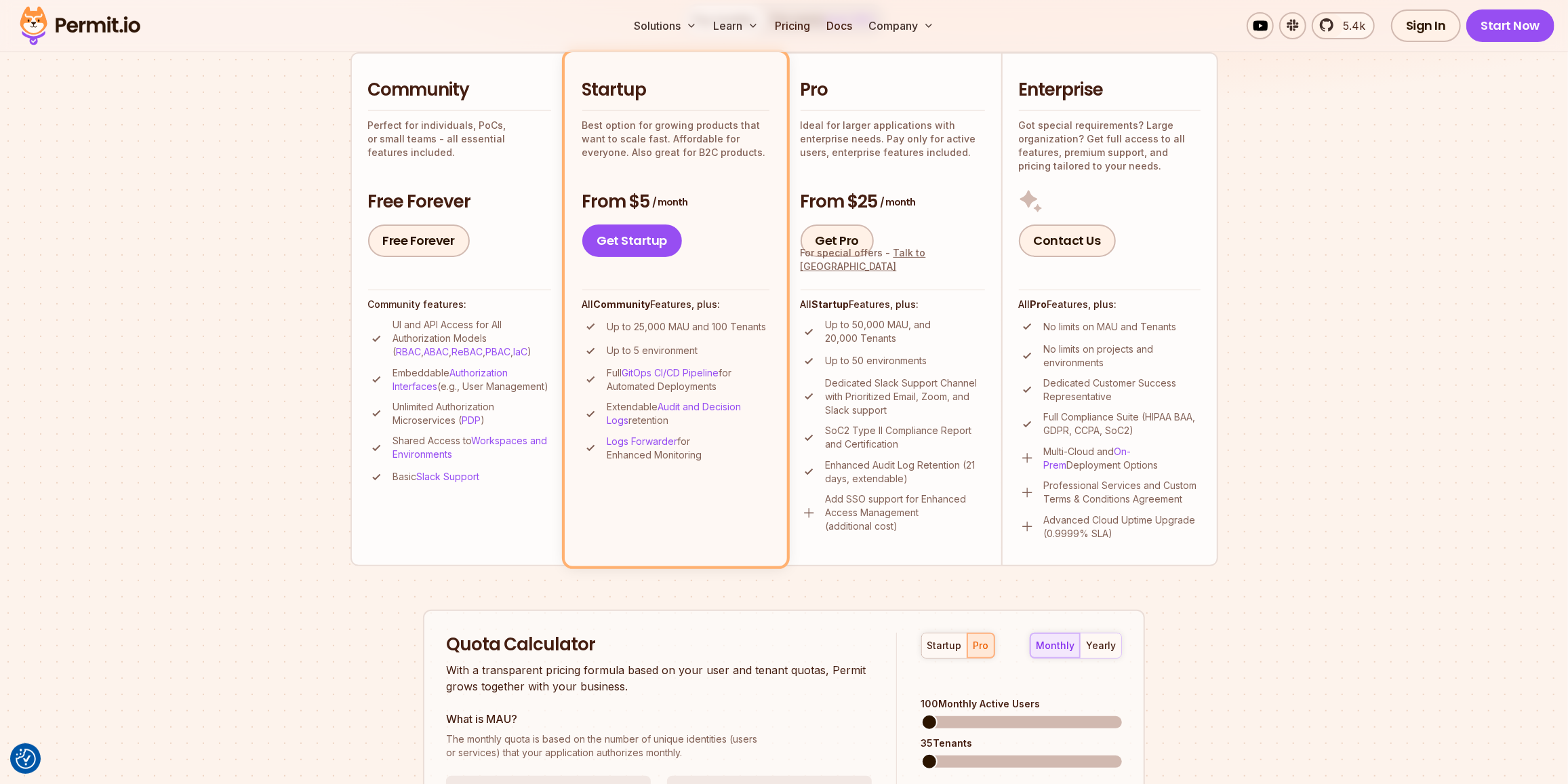
click at [708, 197] on h3 "From $5 / month" at bounding box center [676, 202] width 187 height 24
click at [876, 147] on p "Ideal for larger applications with enterprise needs. Pay only for active users,…" at bounding box center [893, 139] width 184 height 40
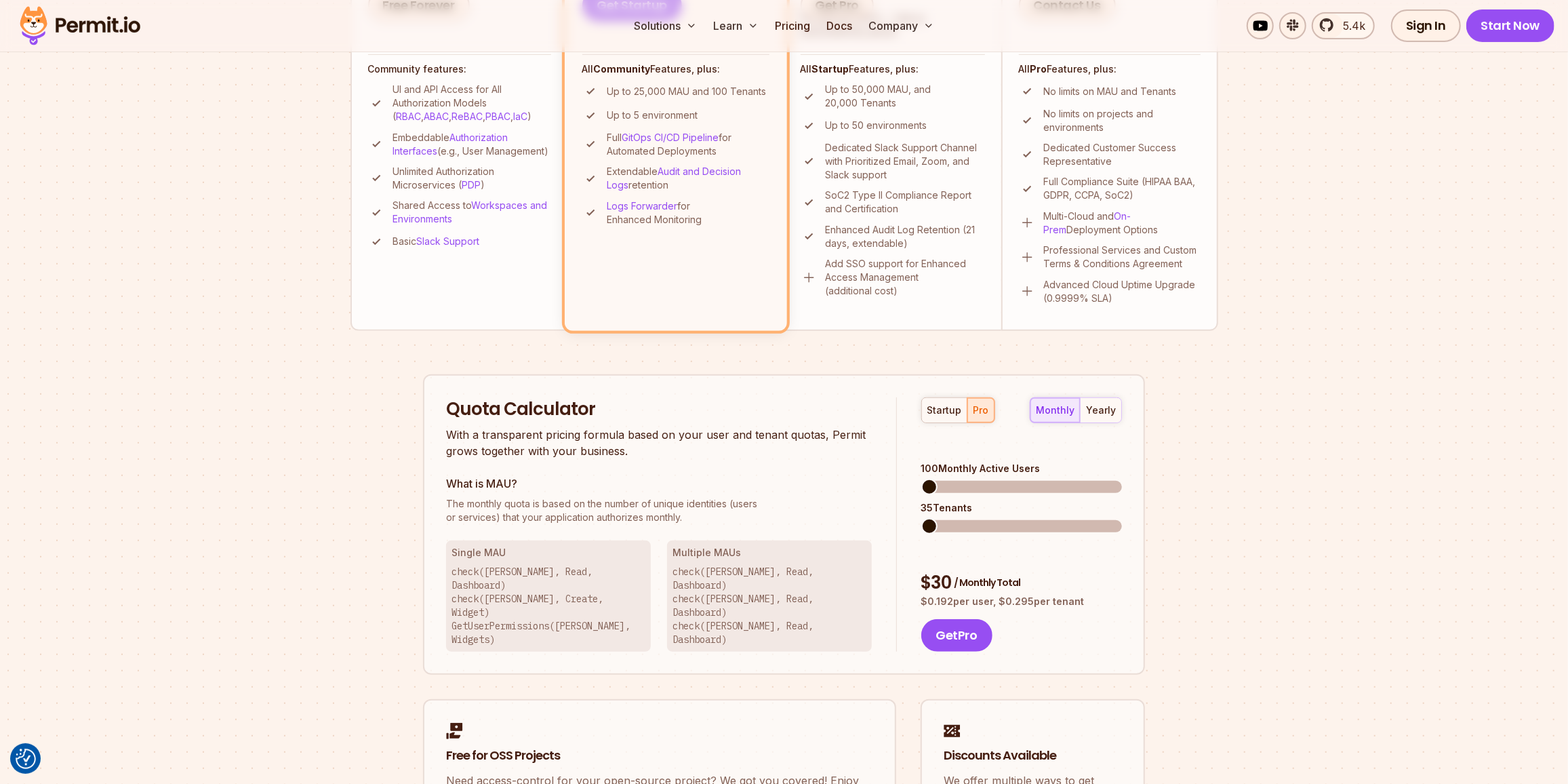
scroll to position [556, 0]
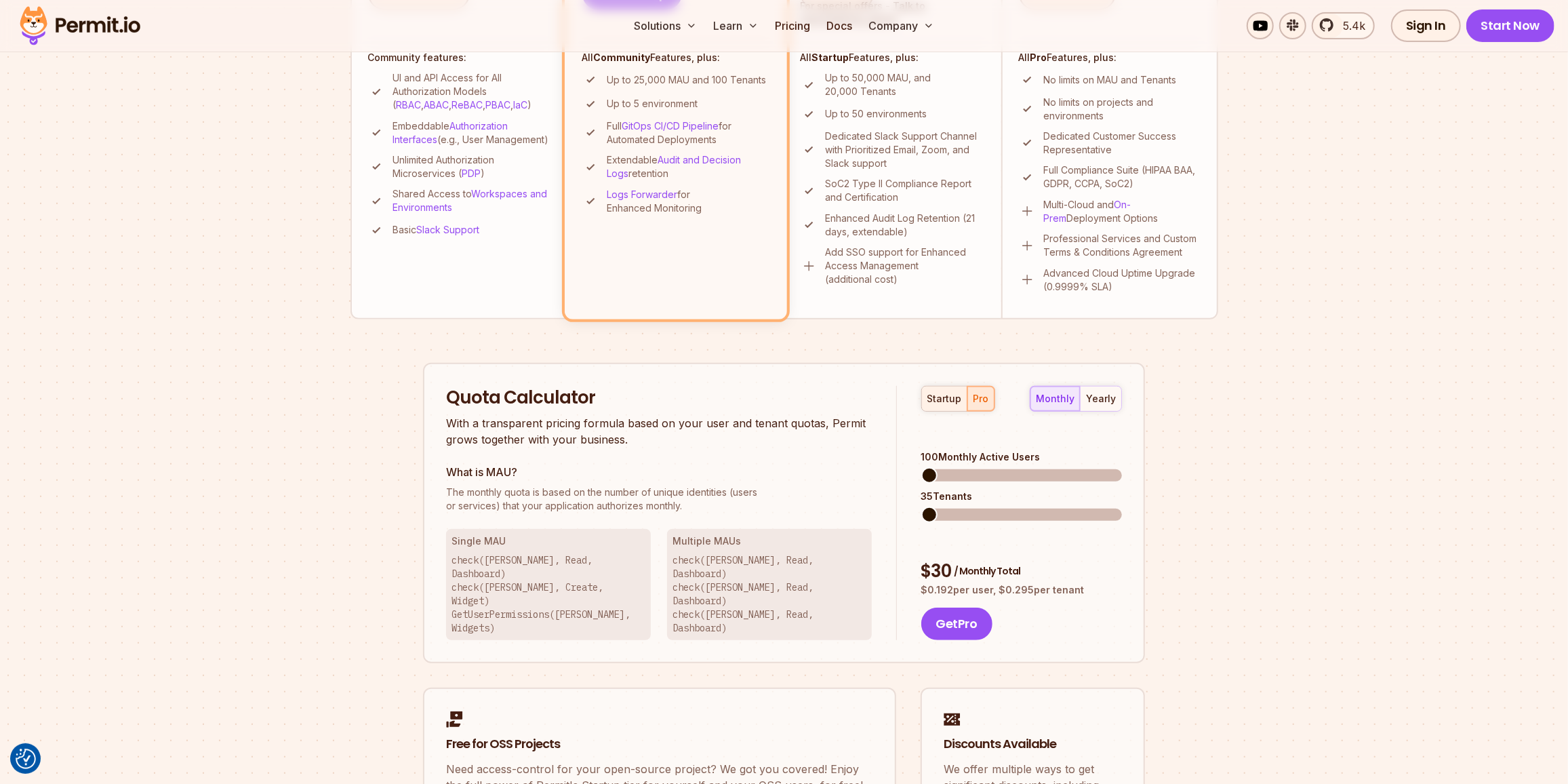
click at [947, 392] on div "startup" at bounding box center [945, 398] width 35 height 14
click at [971, 390] on button "pro" at bounding box center [981, 398] width 27 height 24
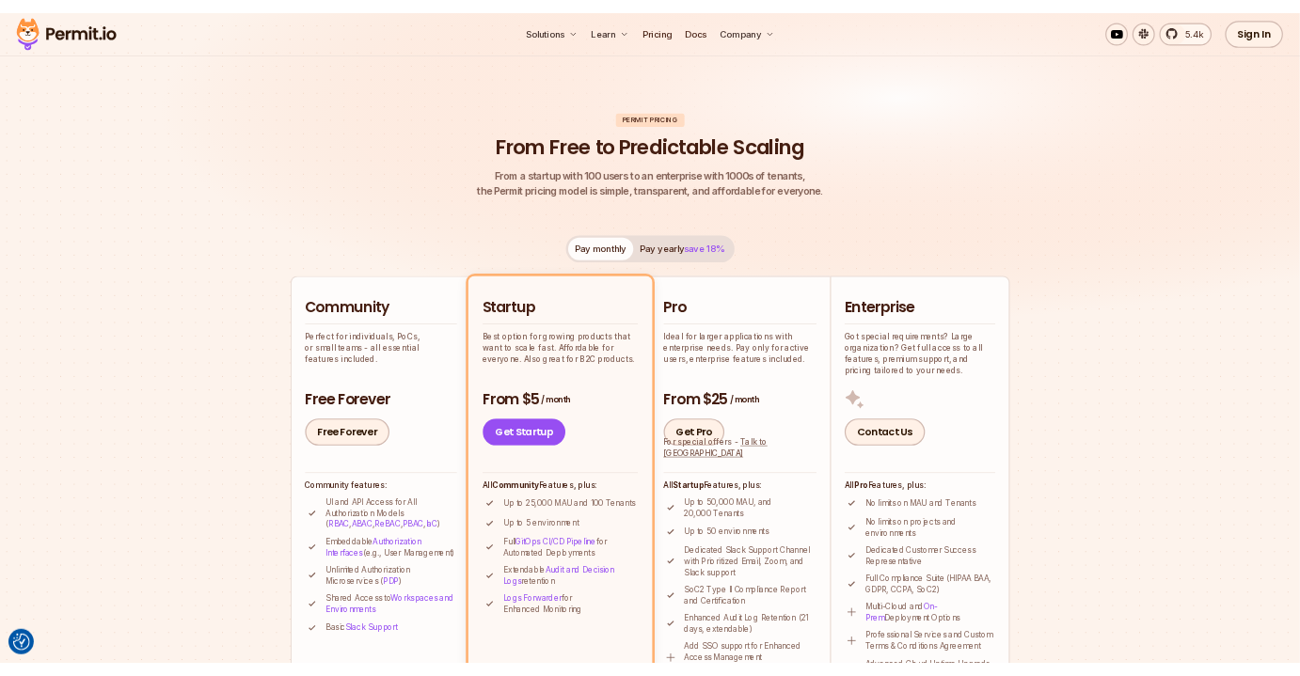
scroll to position [0, 0]
